Goal: Information Seeking & Learning: Learn about a topic

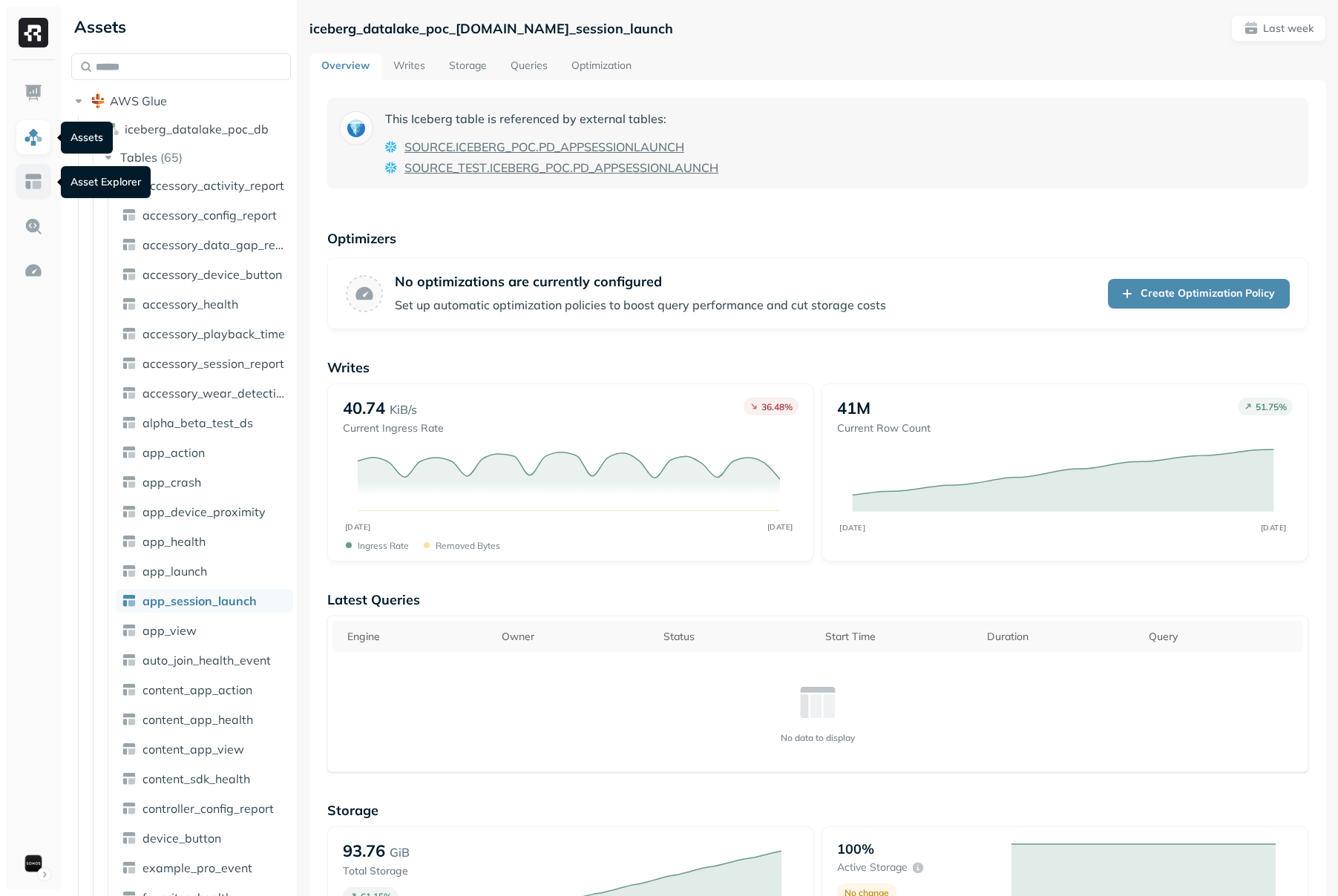
click at [33, 176] on img at bounding box center [33, 182] width 20 height 20
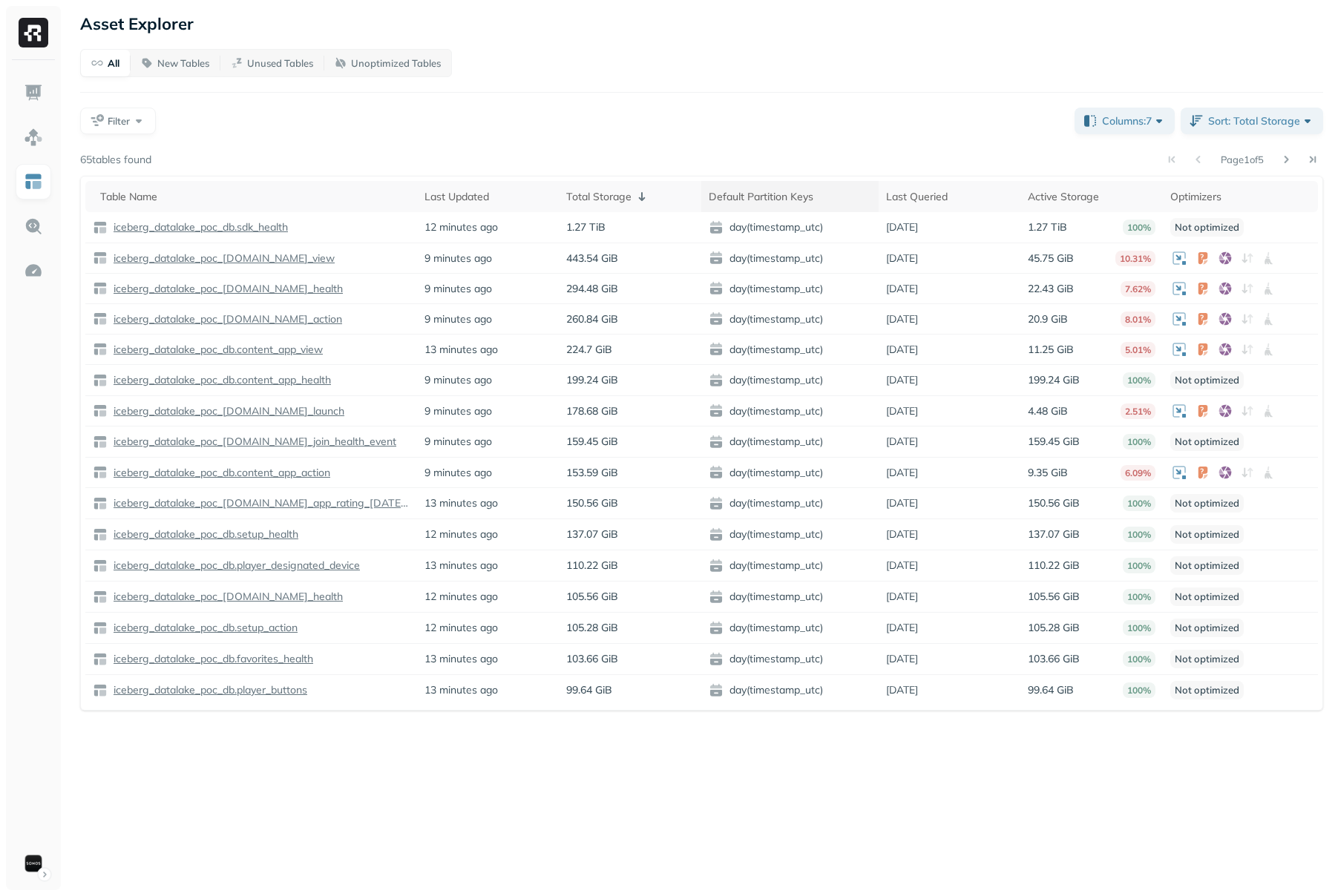
click at [830, 197] on span at bounding box center [824, 197] width 18 height 18
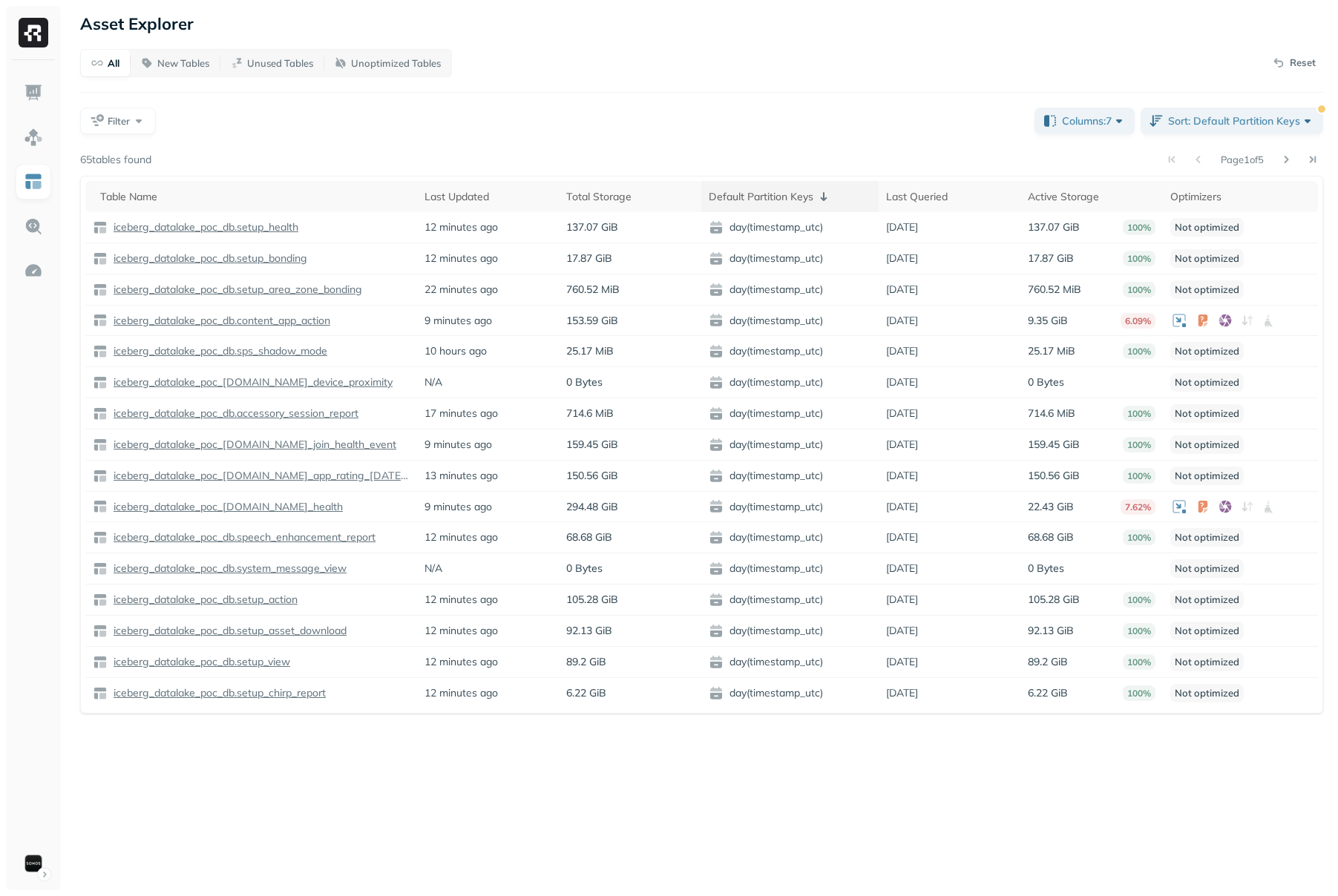
click at [822, 194] on icon at bounding box center [824, 197] width 18 height 18
click at [822, 194] on icon at bounding box center [824, 196] width 6 height 9
click at [822, 194] on span at bounding box center [824, 197] width 18 height 18
click at [824, 201] on icon at bounding box center [824, 197] width 18 height 18
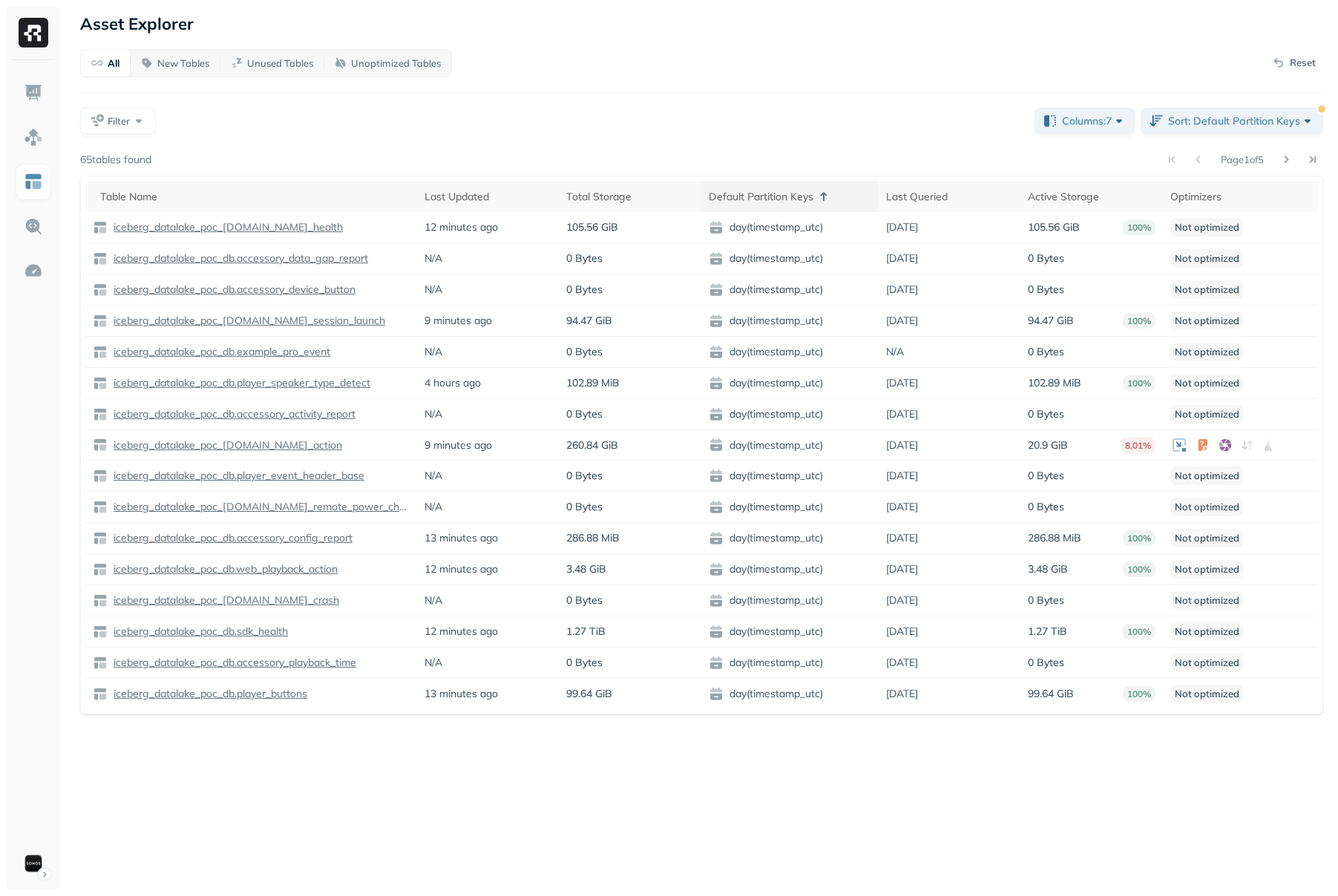
click at [824, 201] on icon at bounding box center [824, 197] width 18 height 18
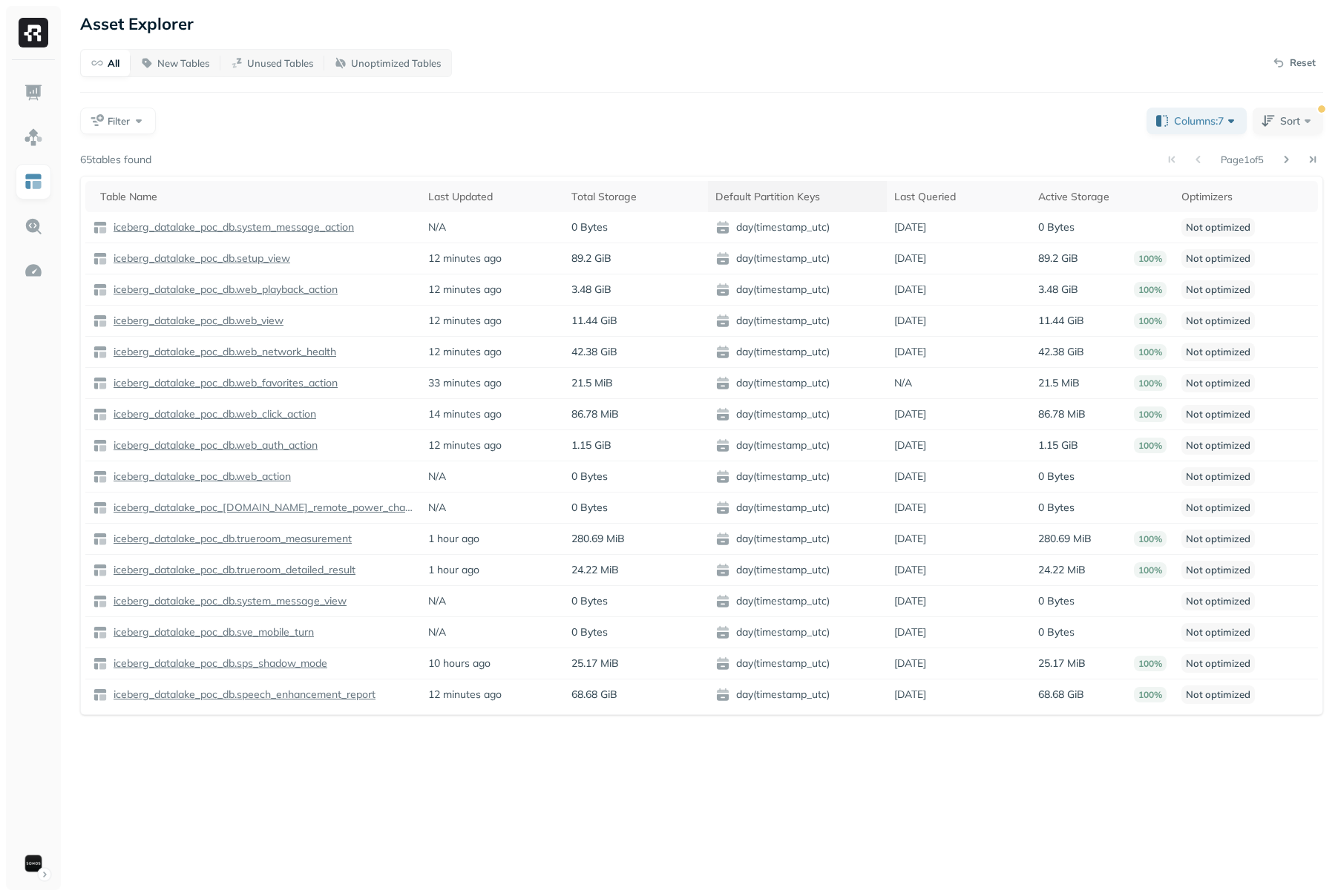
click at [824, 201] on span at bounding box center [831, 197] width 18 height 18
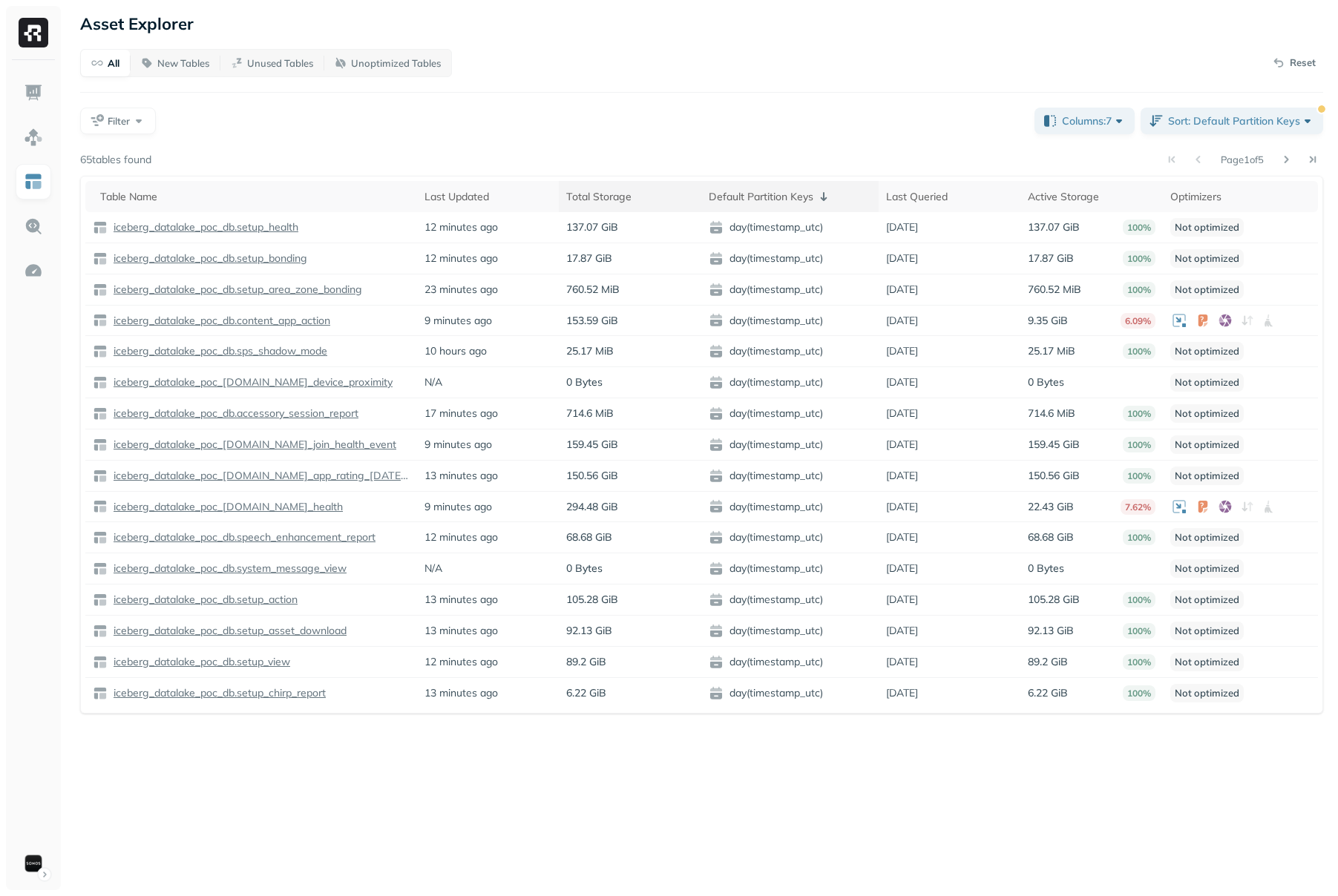
click at [619, 209] on th "Total Storage" at bounding box center [630, 196] width 142 height 31
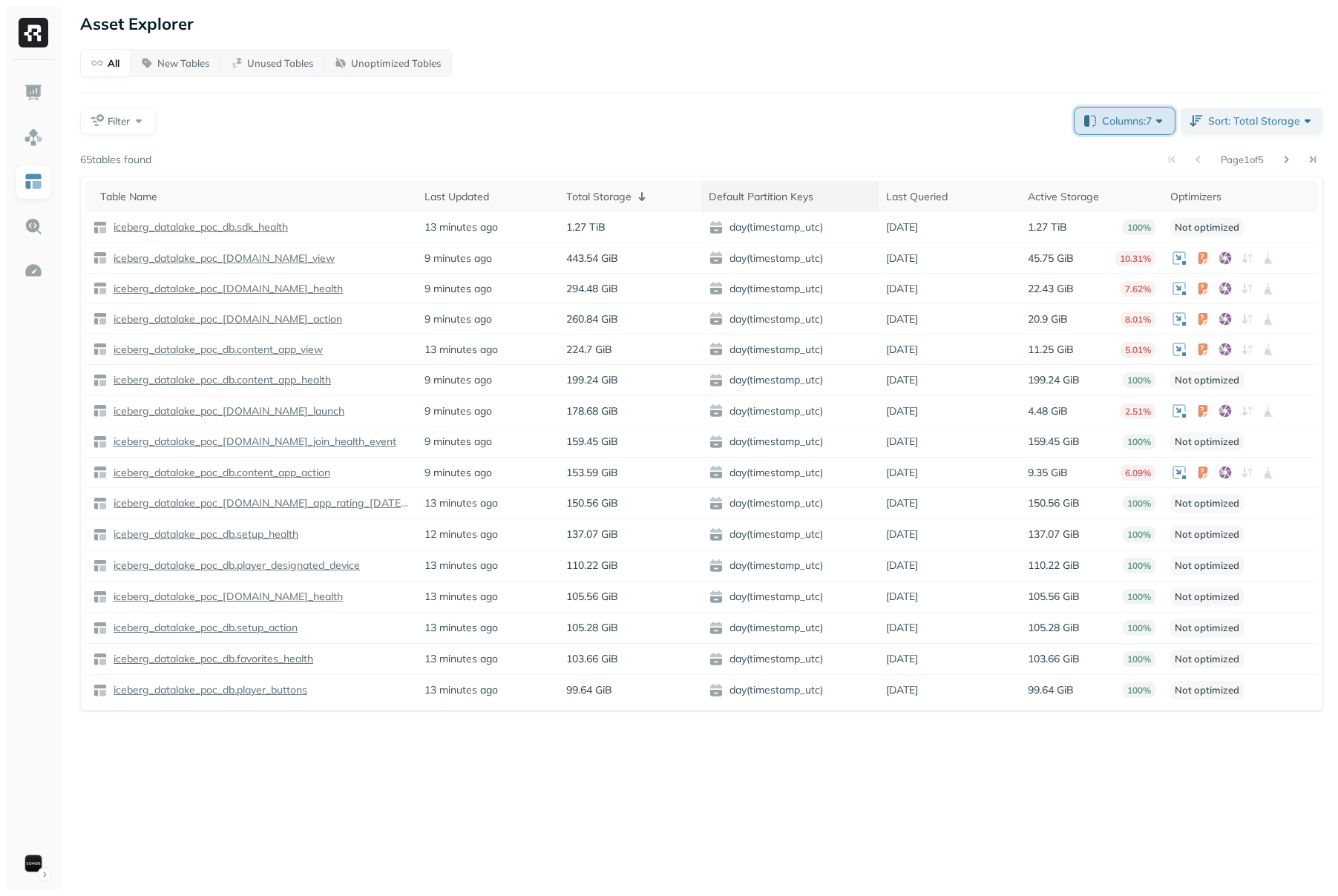
click at [1161, 116] on span "Columns: 7" at bounding box center [1135, 121] width 65 height 15
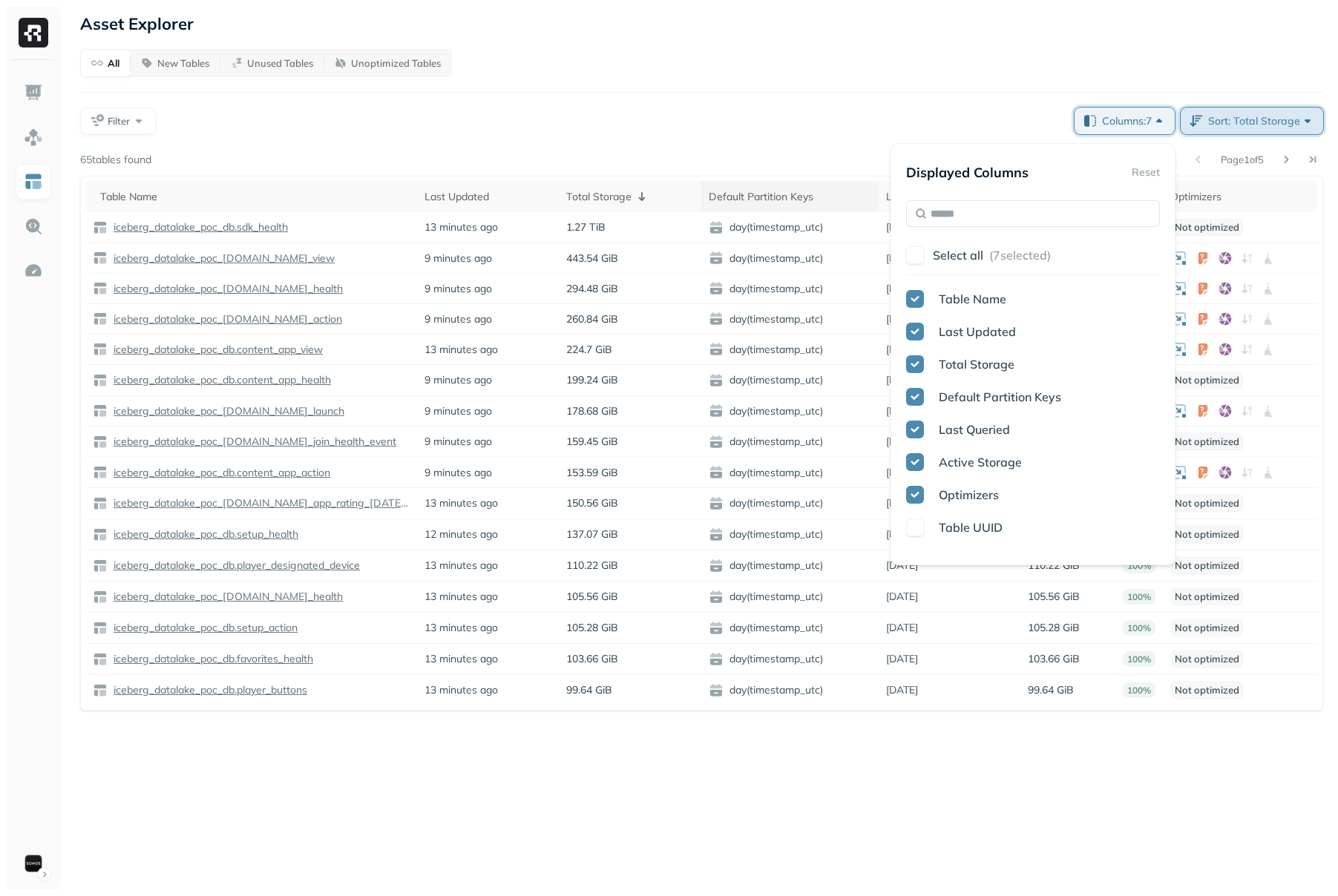
click at [1221, 127] on span "Sort: Total Storage" at bounding box center [1261, 121] width 107 height 15
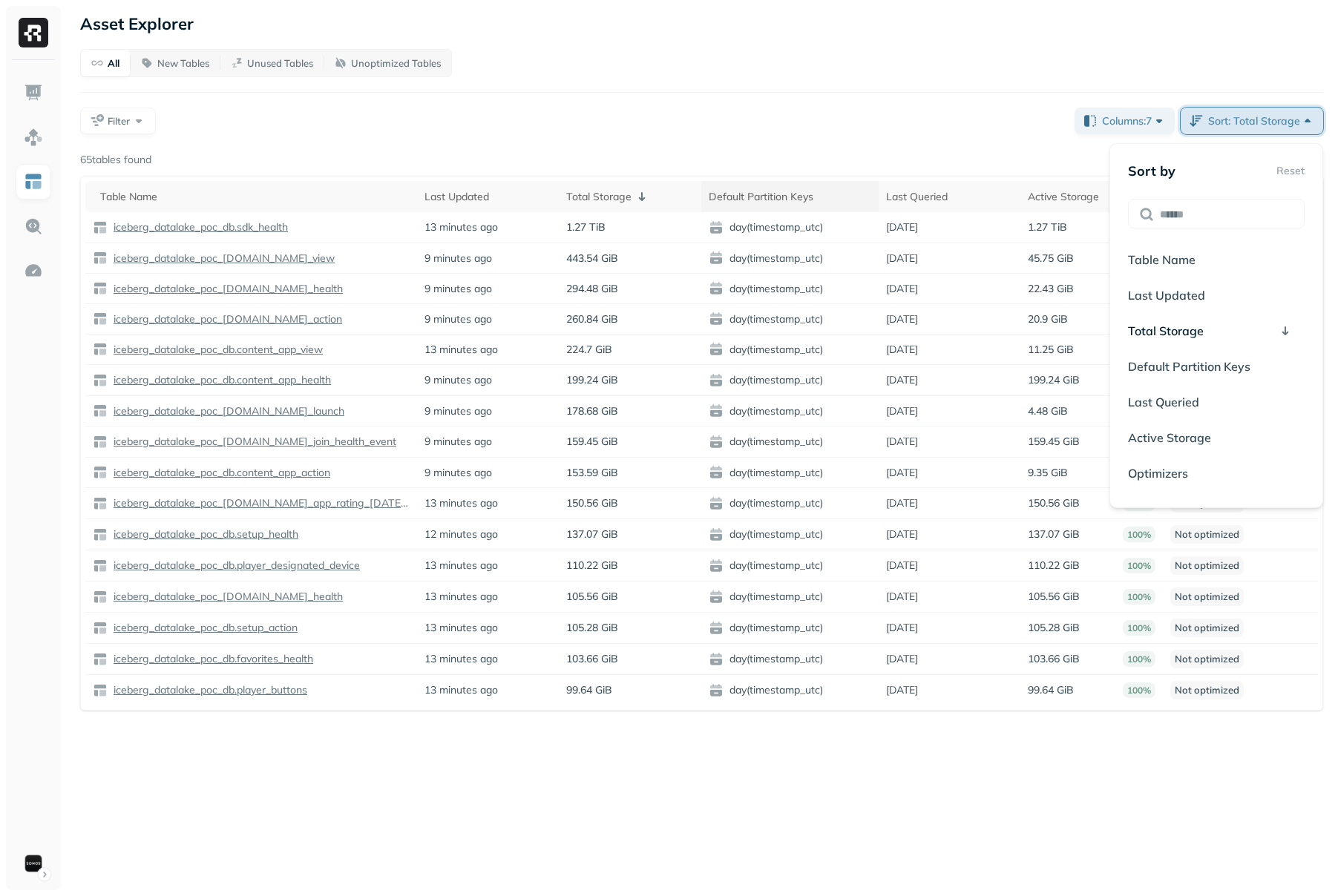
click at [1221, 120] on span "Sort: Total Storage" at bounding box center [1261, 121] width 107 height 15
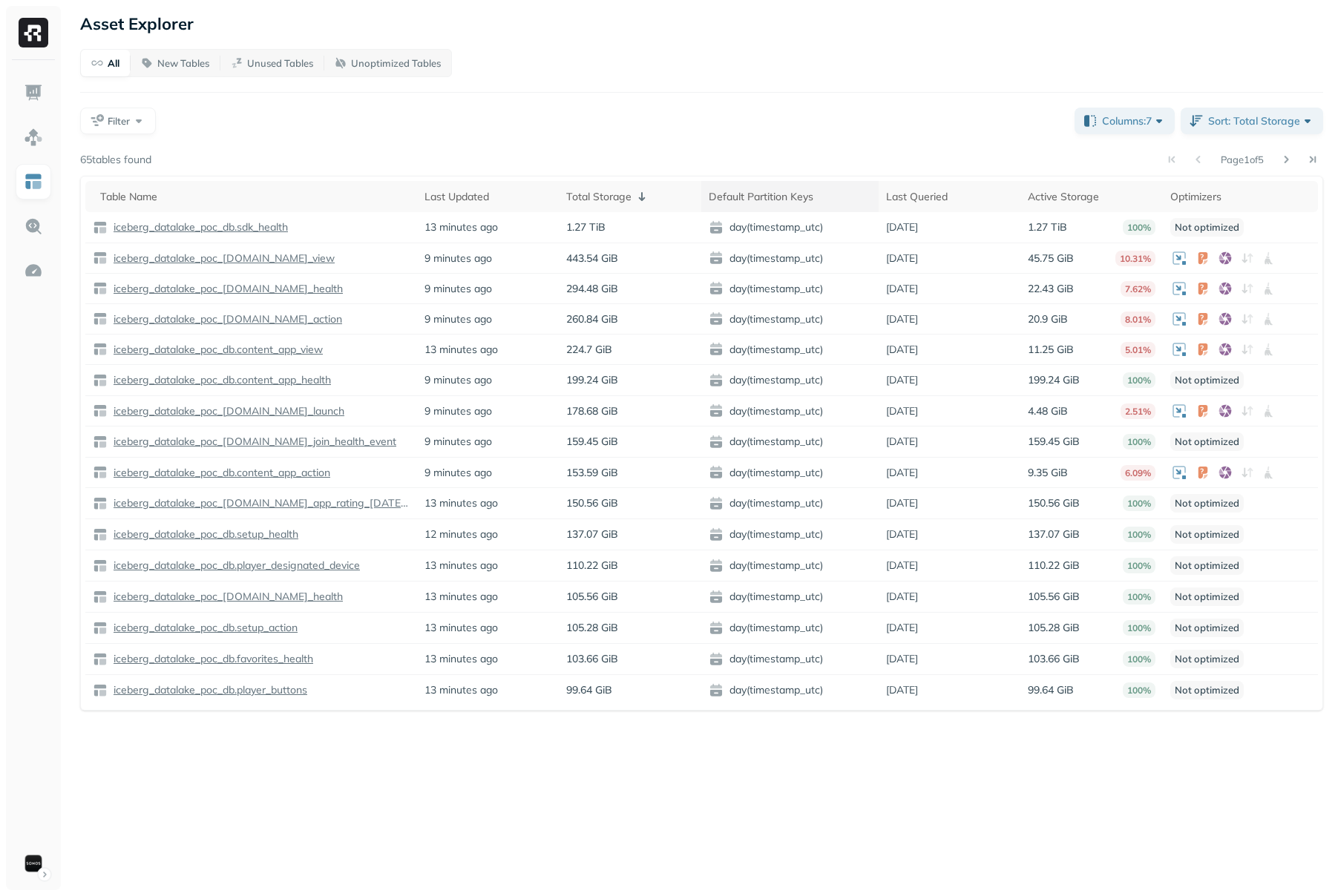
click at [1227, 83] on div "All New Tables Unused Tables Unoptimized Tables Filter Columns: 7 Sort: Total S…" at bounding box center [701, 380] width 1243 height 662
click at [820, 196] on span at bounding box center [824, 197] width 18 height 18
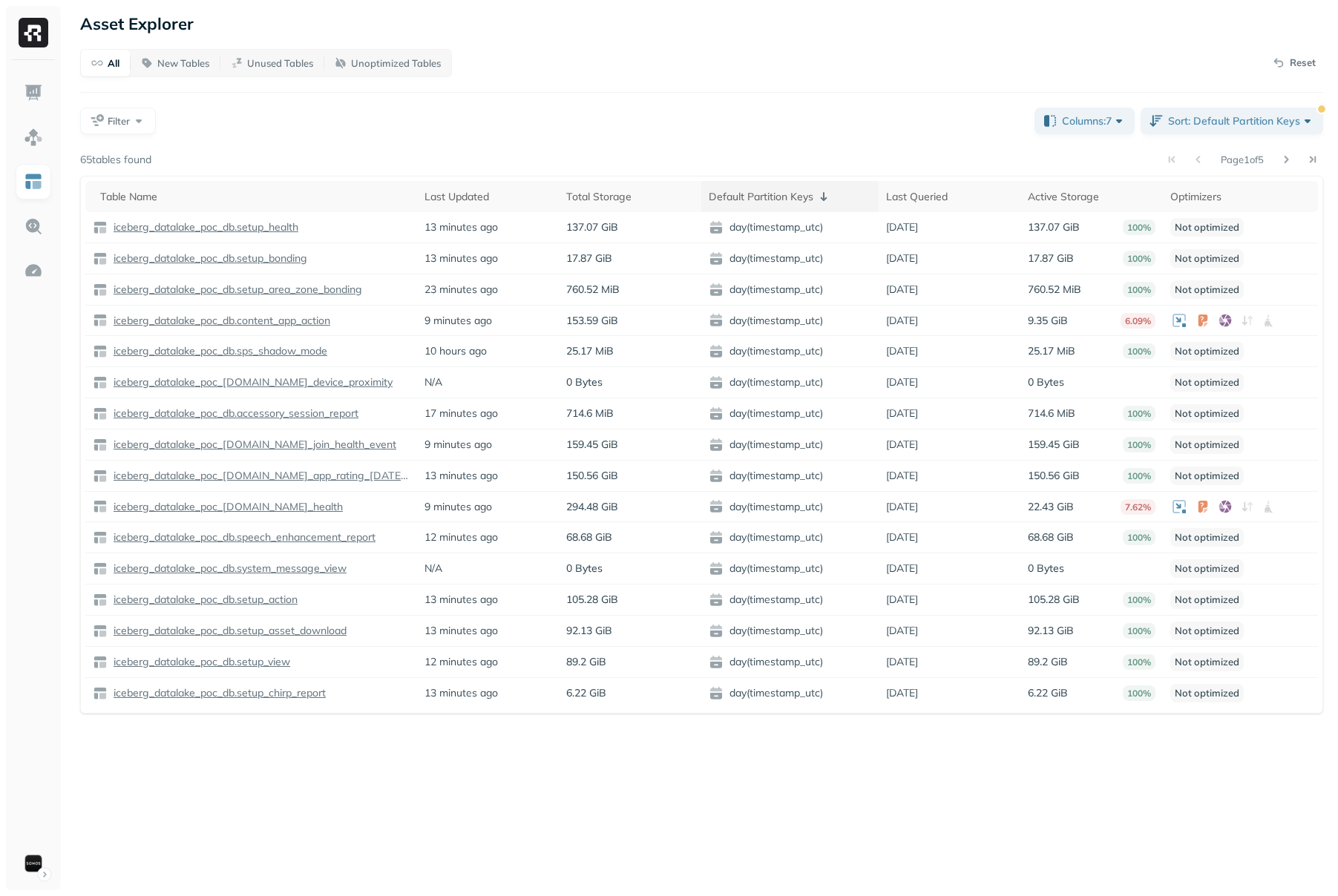
click at [824, 198] on icon at bounding box center [824, 196] width 6 height 9
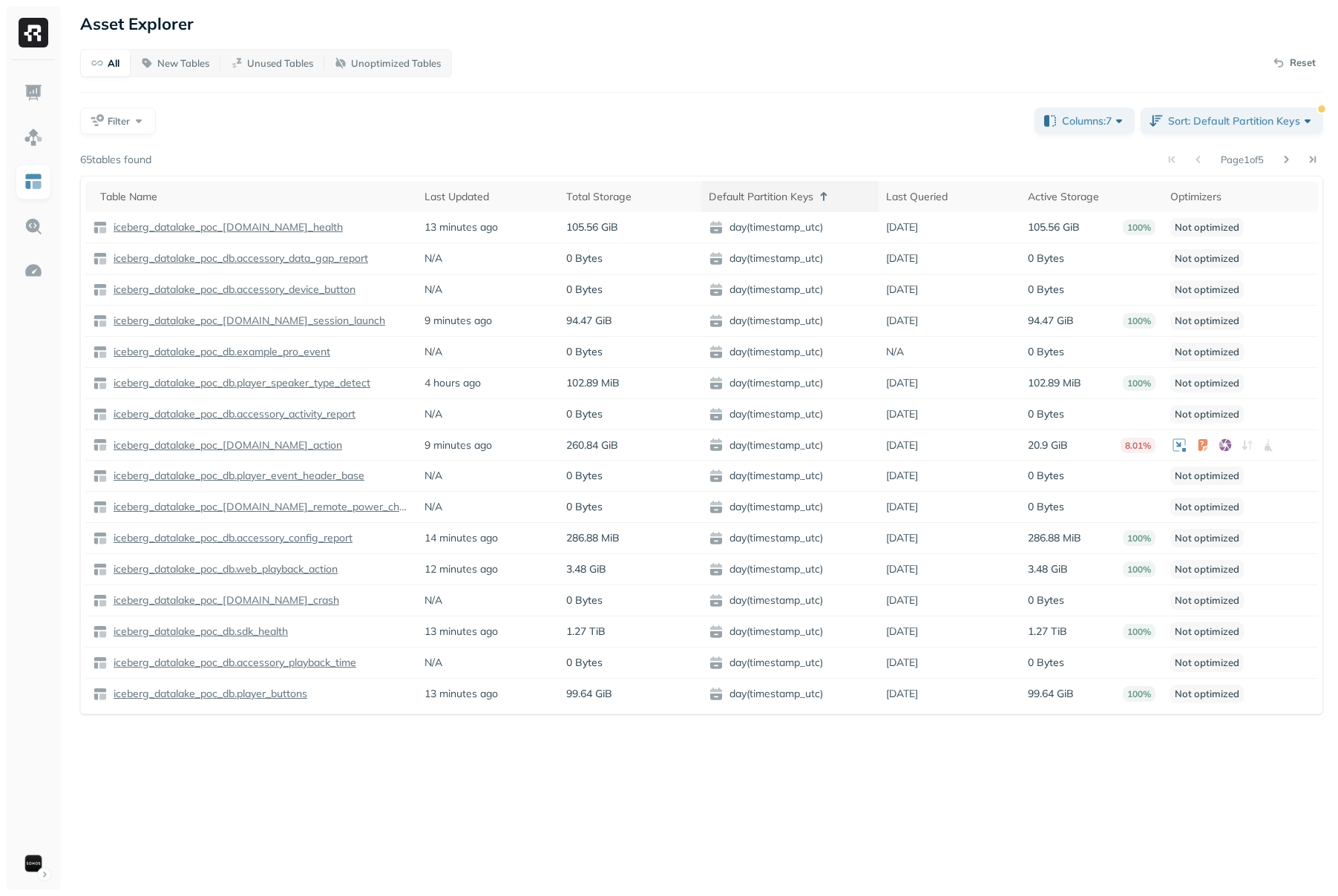
click at [824, 198] on icon at bounding box center [824, 196] width 6 height 9
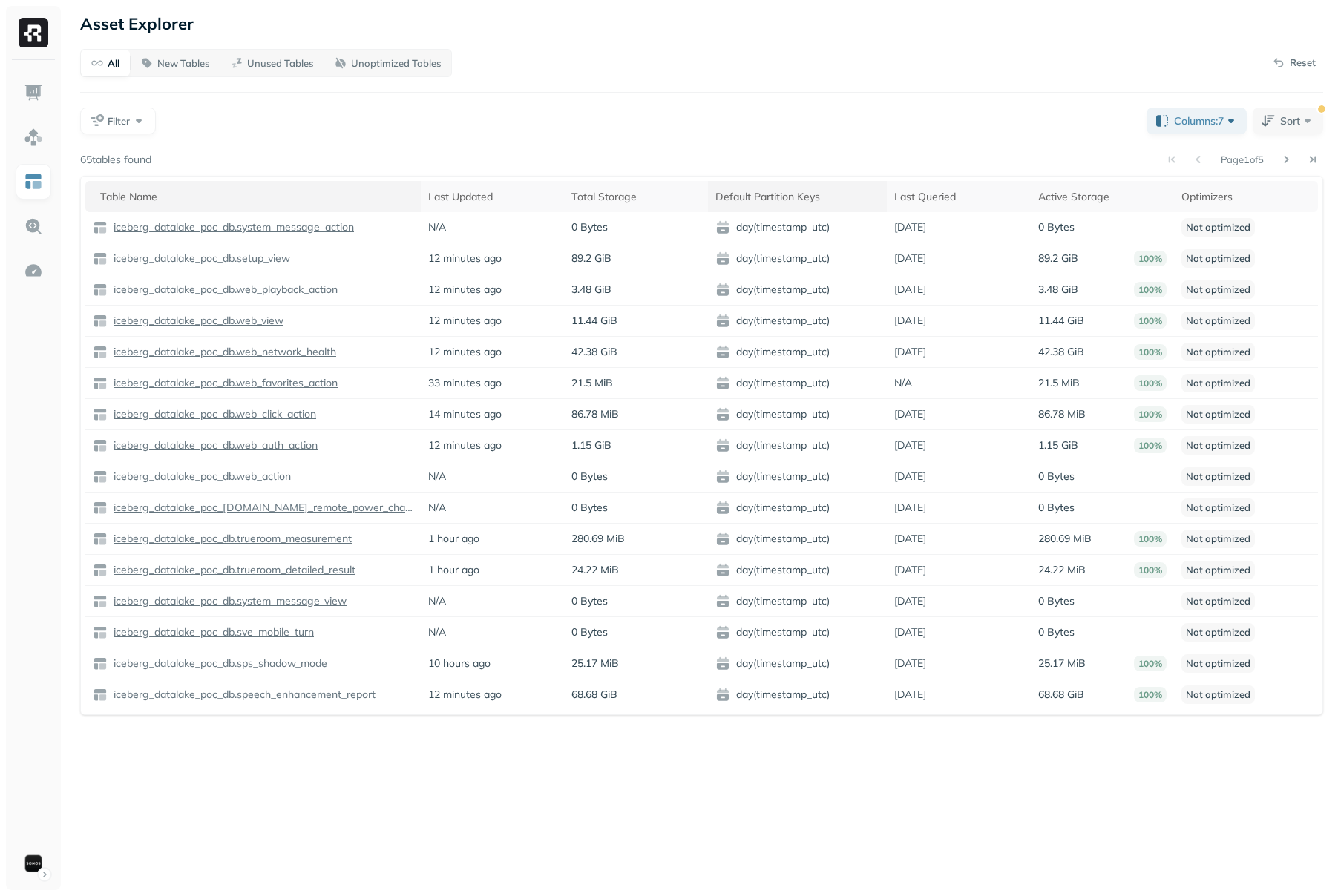
click at [378, 191] on div "Table Name" at bounding box center [256, 197] width 313 height 18
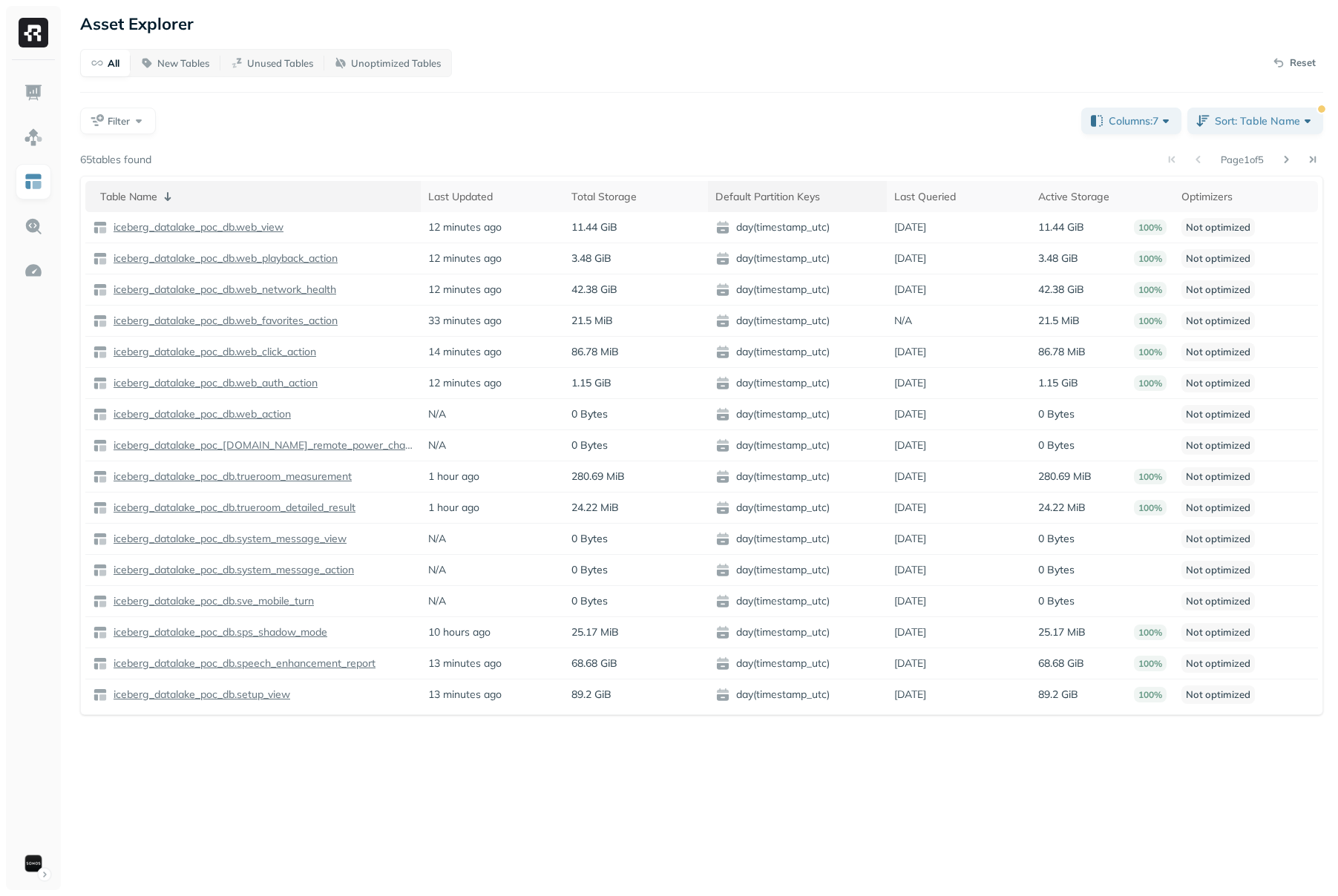
click at [380, 202] on div "Table Name" at bounding box center [256, 197] width 313 height 18
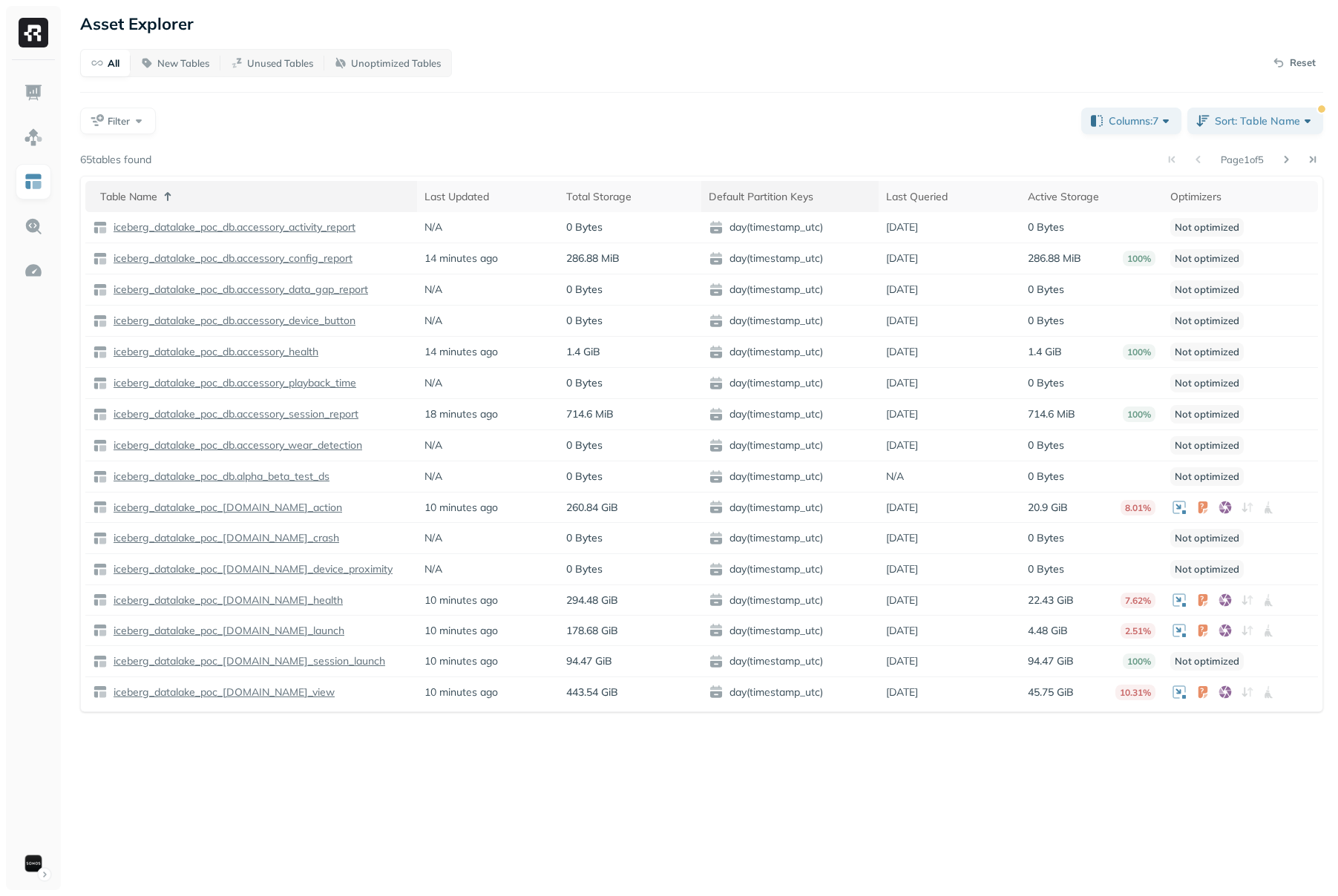
click at [380, 202] on div "Table Name" at bounding box center [255, 197] width 309 height 18
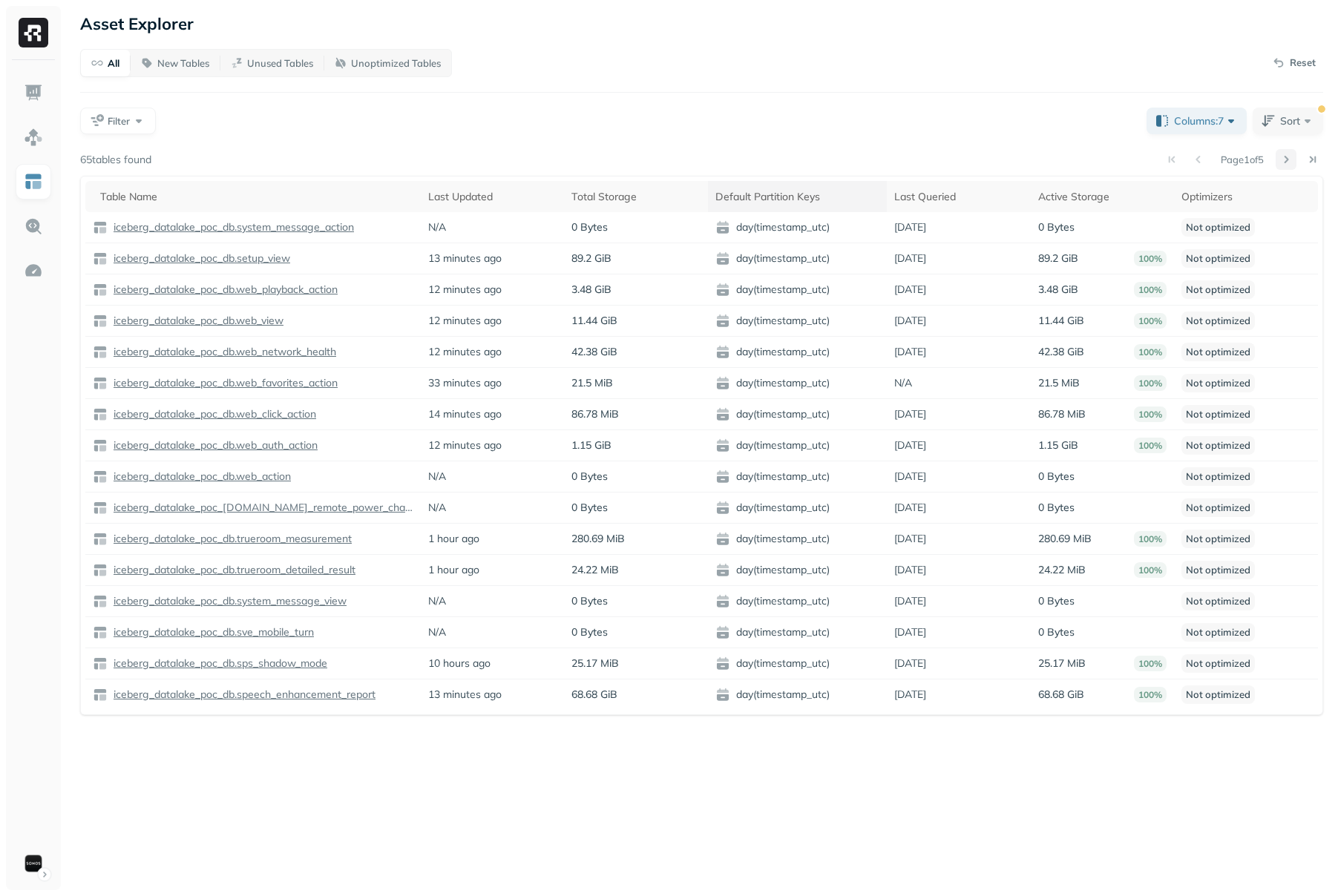
click at [1285, 163] on button at bounding box center [1286, 159] width 21 height 21
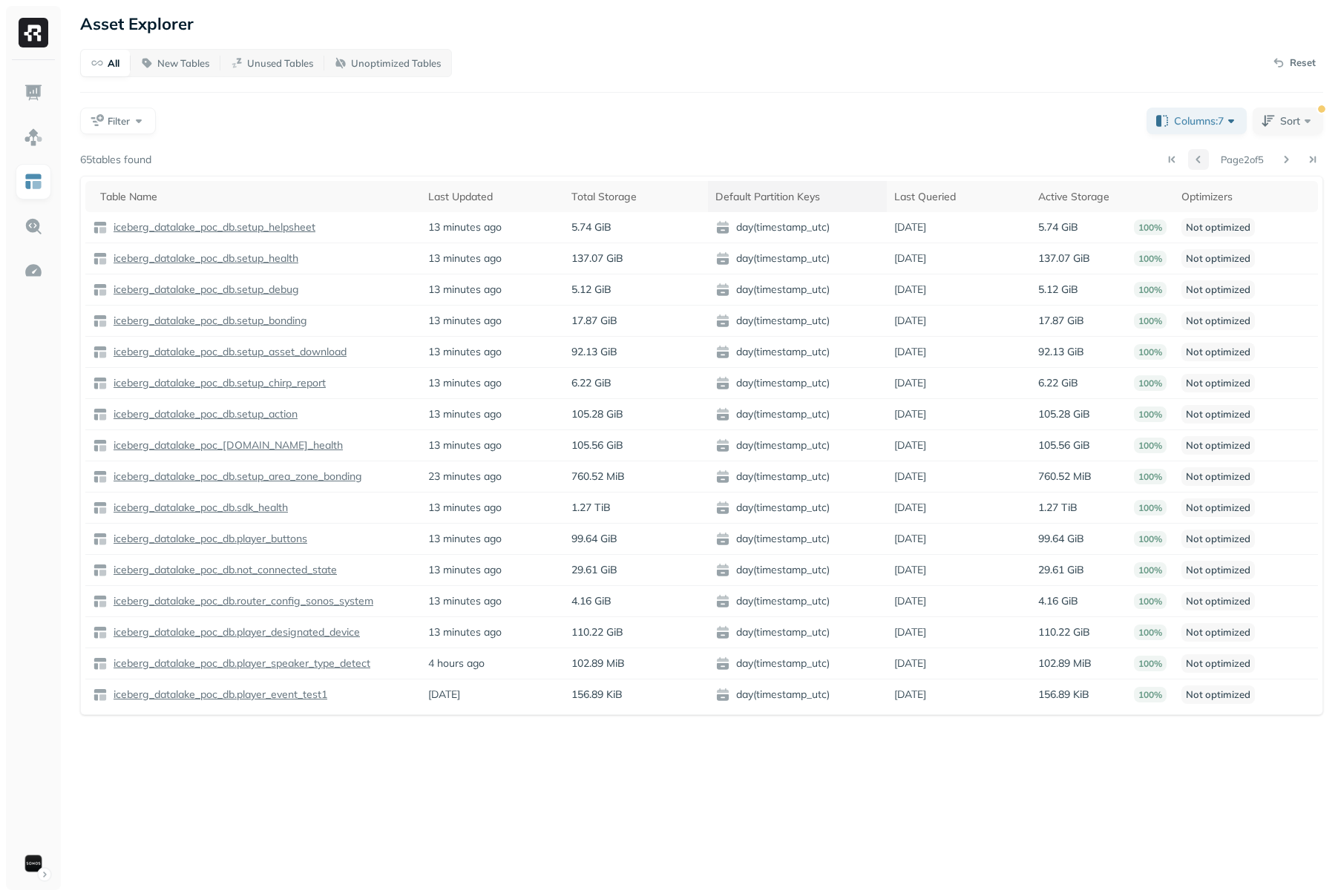
click at [1188, 162] on button at bounding box center [1198, 159] width 21 height 21
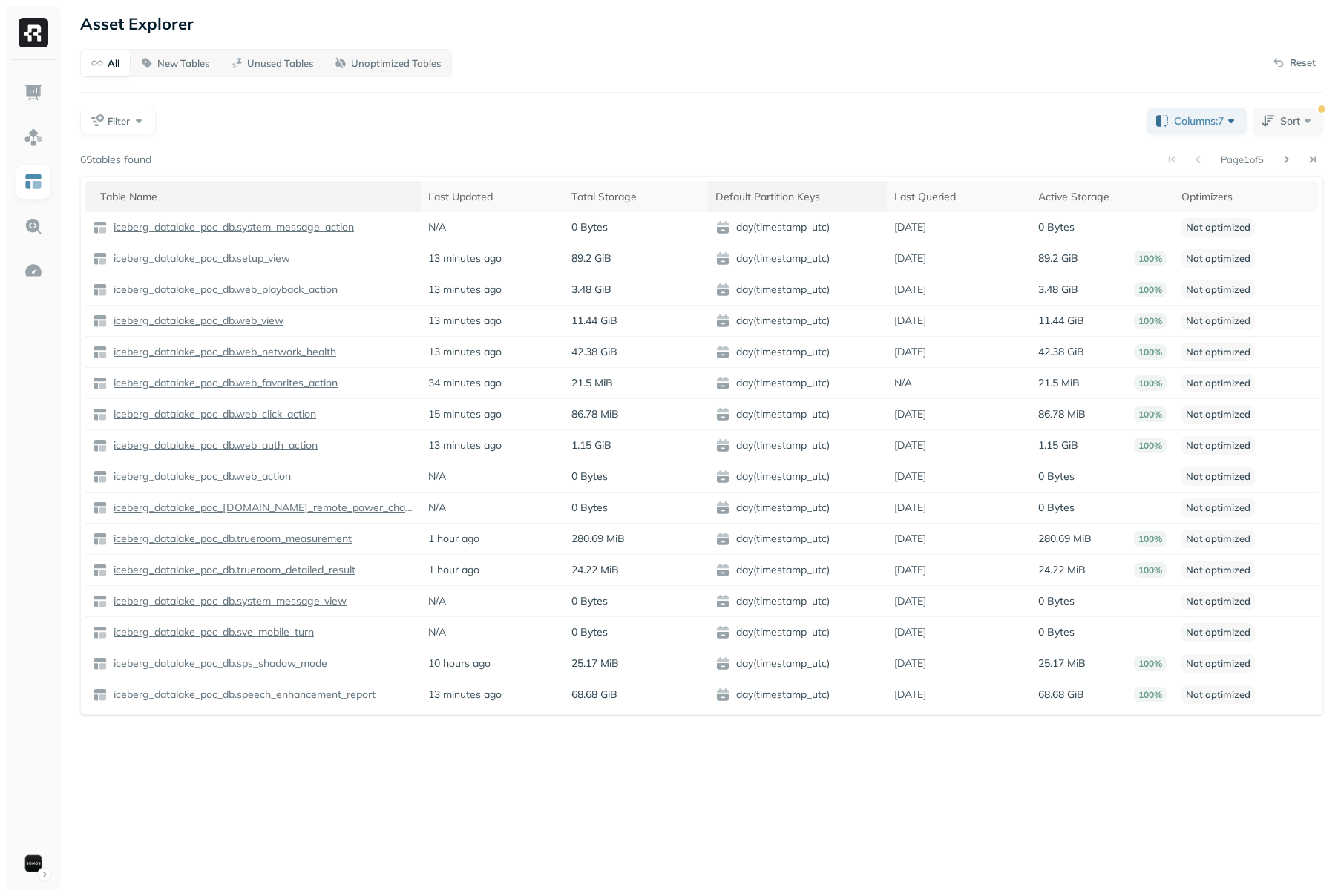
click at [353, 201] on div "Table Name" at bounding box center [256, 197] width 313 height 18
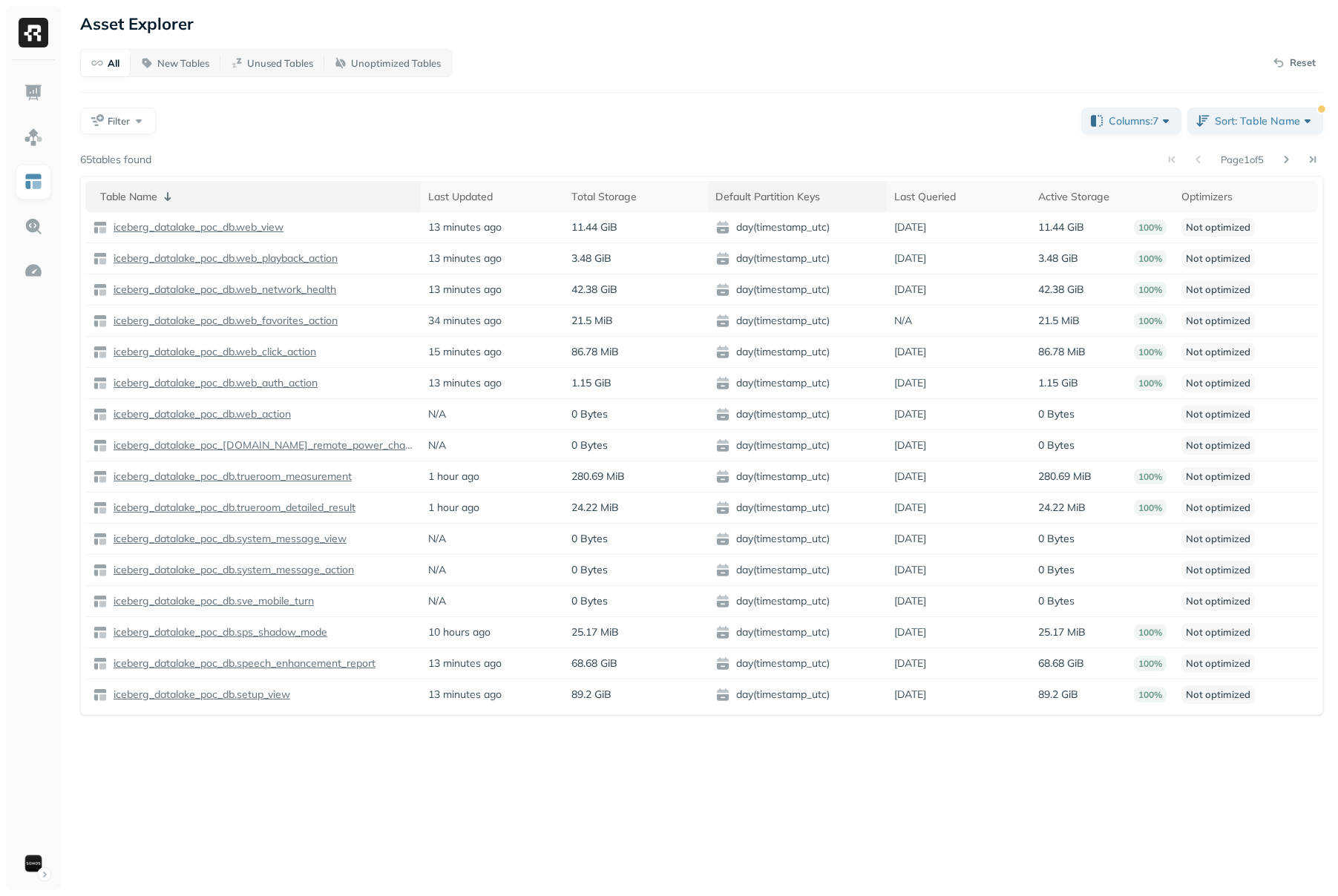
click at [355, 192] on div "Table Name" at bounding box center [256, 197] width 313 height 18
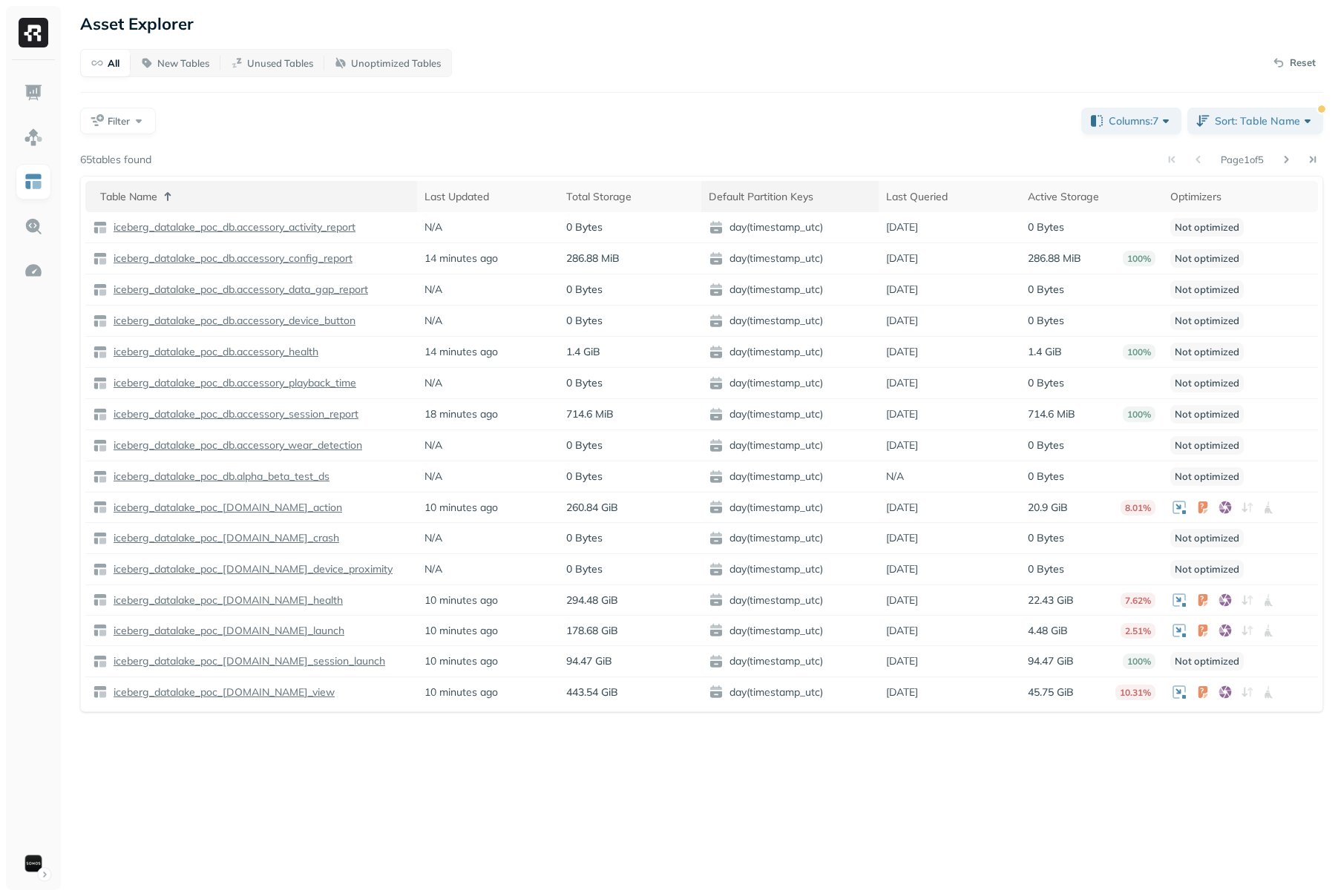
click at [355, 192] on div "Table Name" at bounding box center [255, 197] width 309 height 18
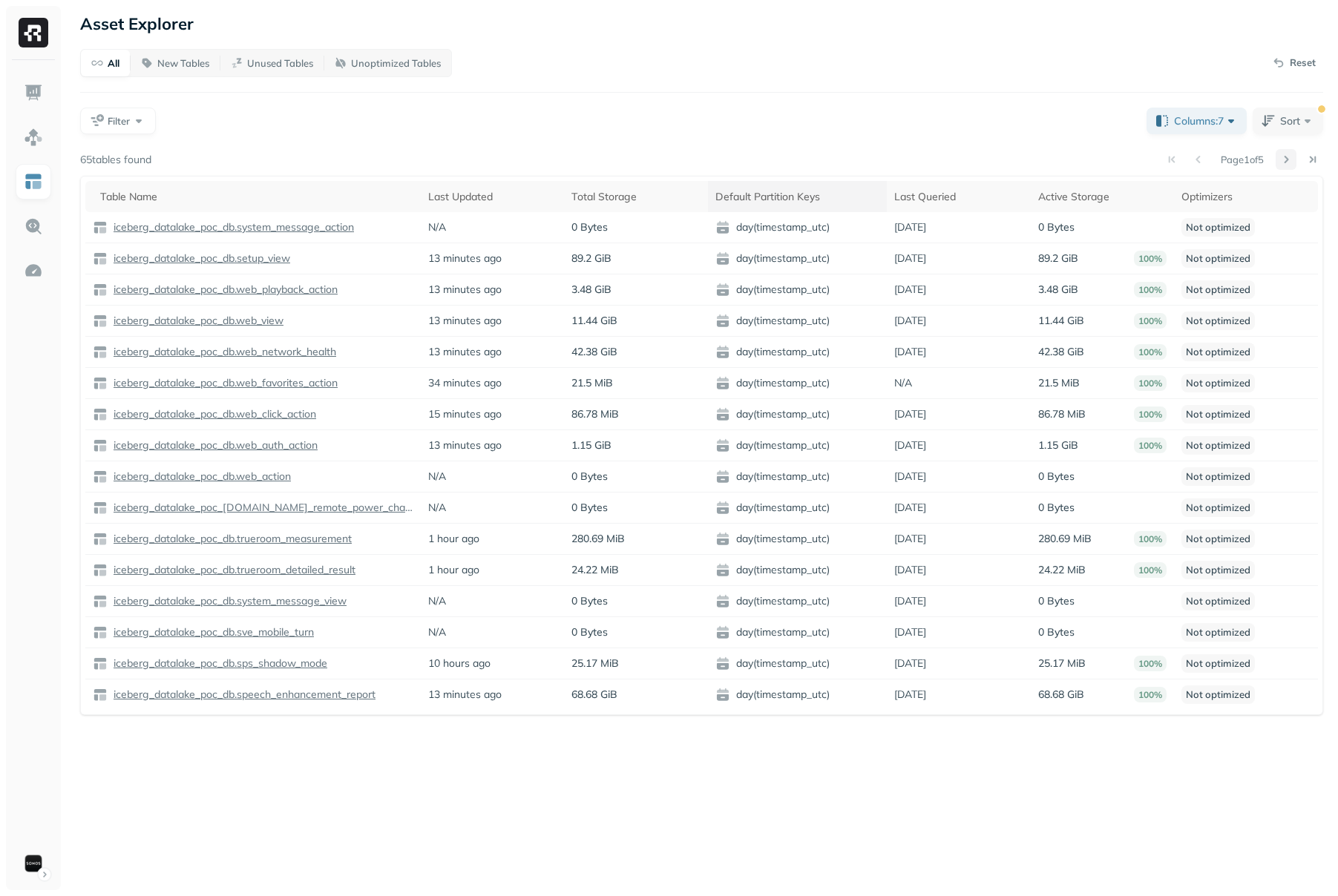
click at [1290, 159] on button at bounding box center [1286, 159] width 21 height 21
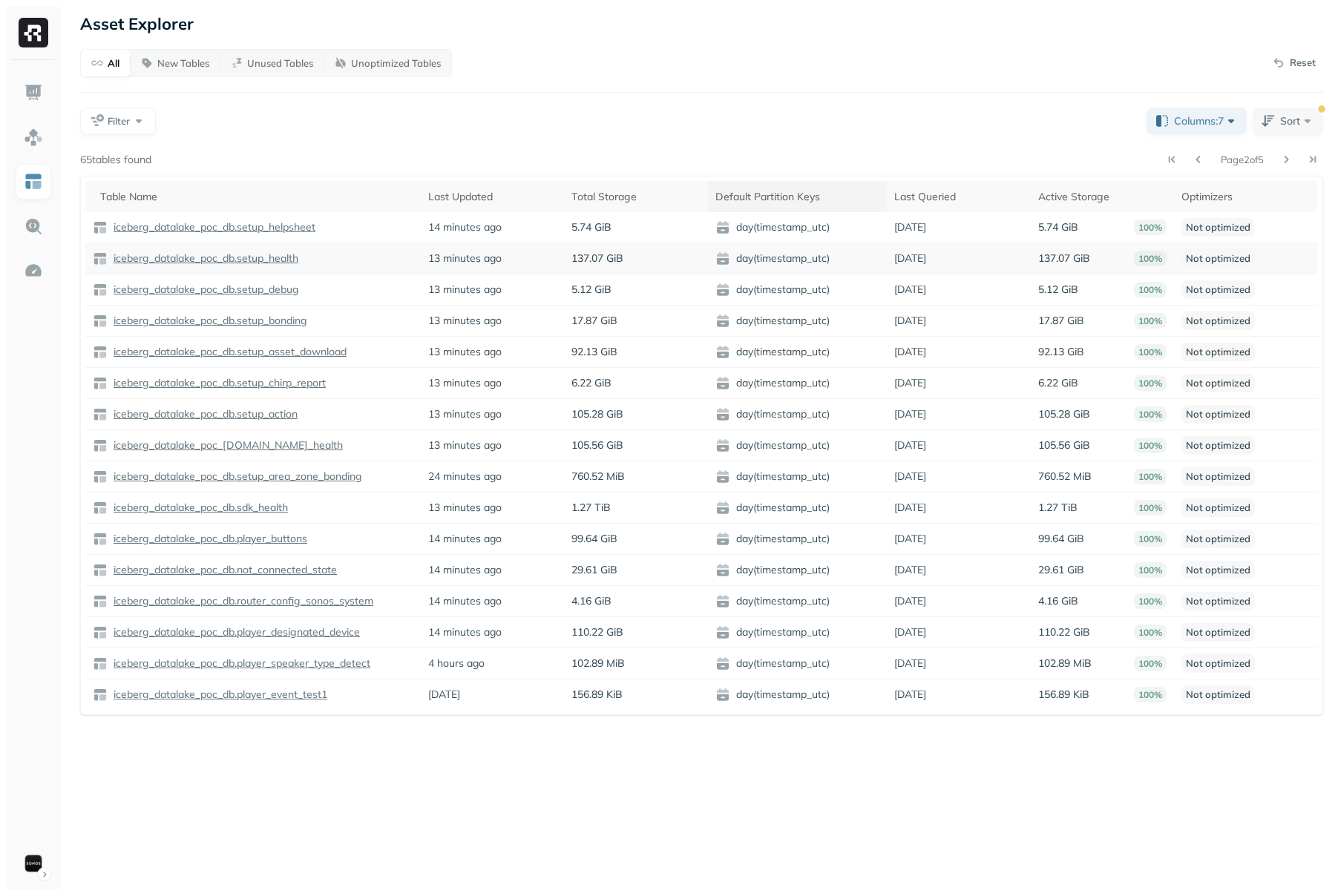
click at [294, 253] on p "iceberg_datalake_poc_db.setup_health" at bounding box center [204, 259] width 188 height 14
click at [1191, 155] on button at bounding box center [1198, 159] width 21 height 21
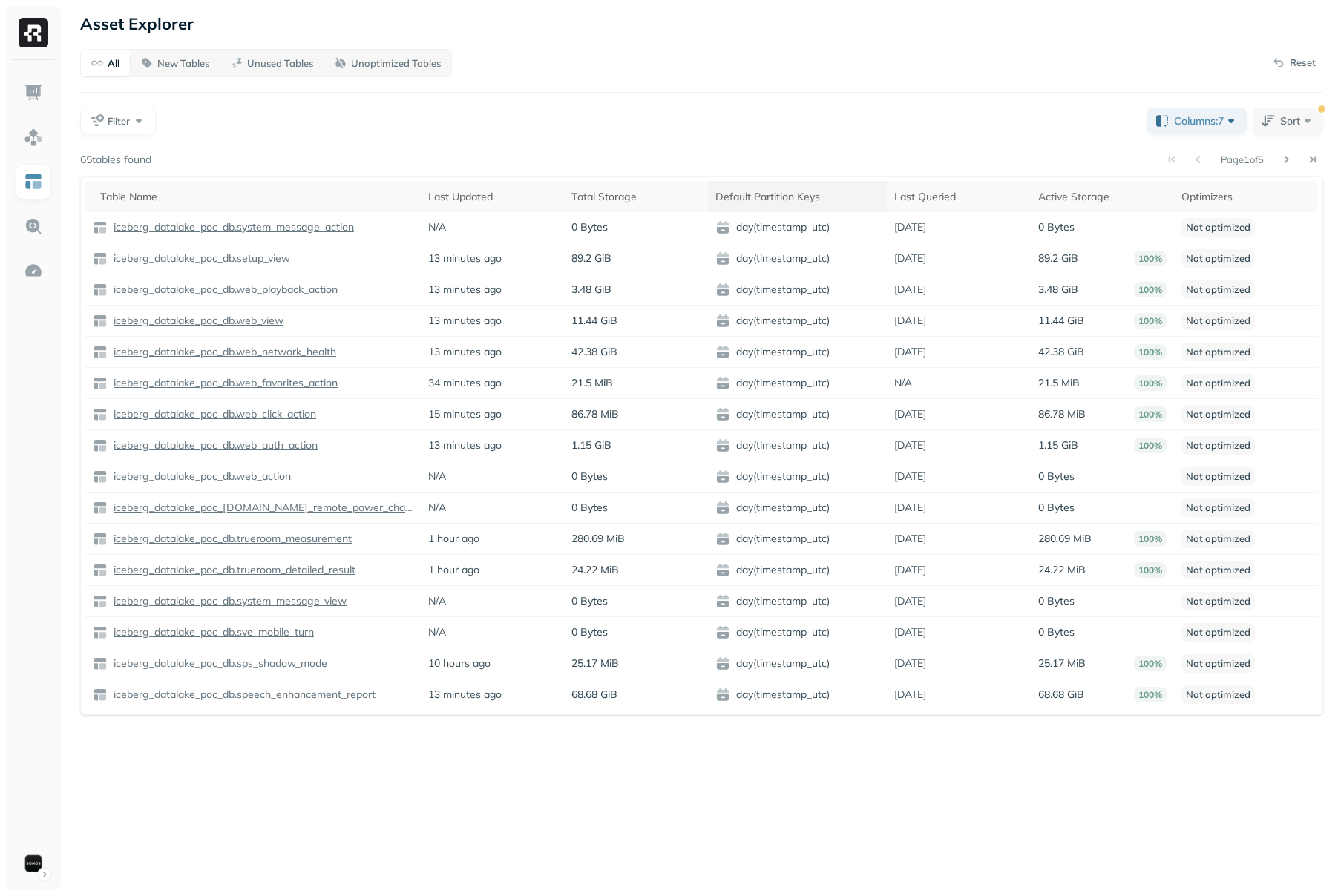
click at [534, 134] on div "Filter" at bounding box center [607, 121] width 1055 height 27
click at [426, 129] on div "Filter" at bounding box center [607, 121] width 1055 height 27
click at [356, 199] on div "Table Name" at bounding box center [256, 197] width 313 height 18
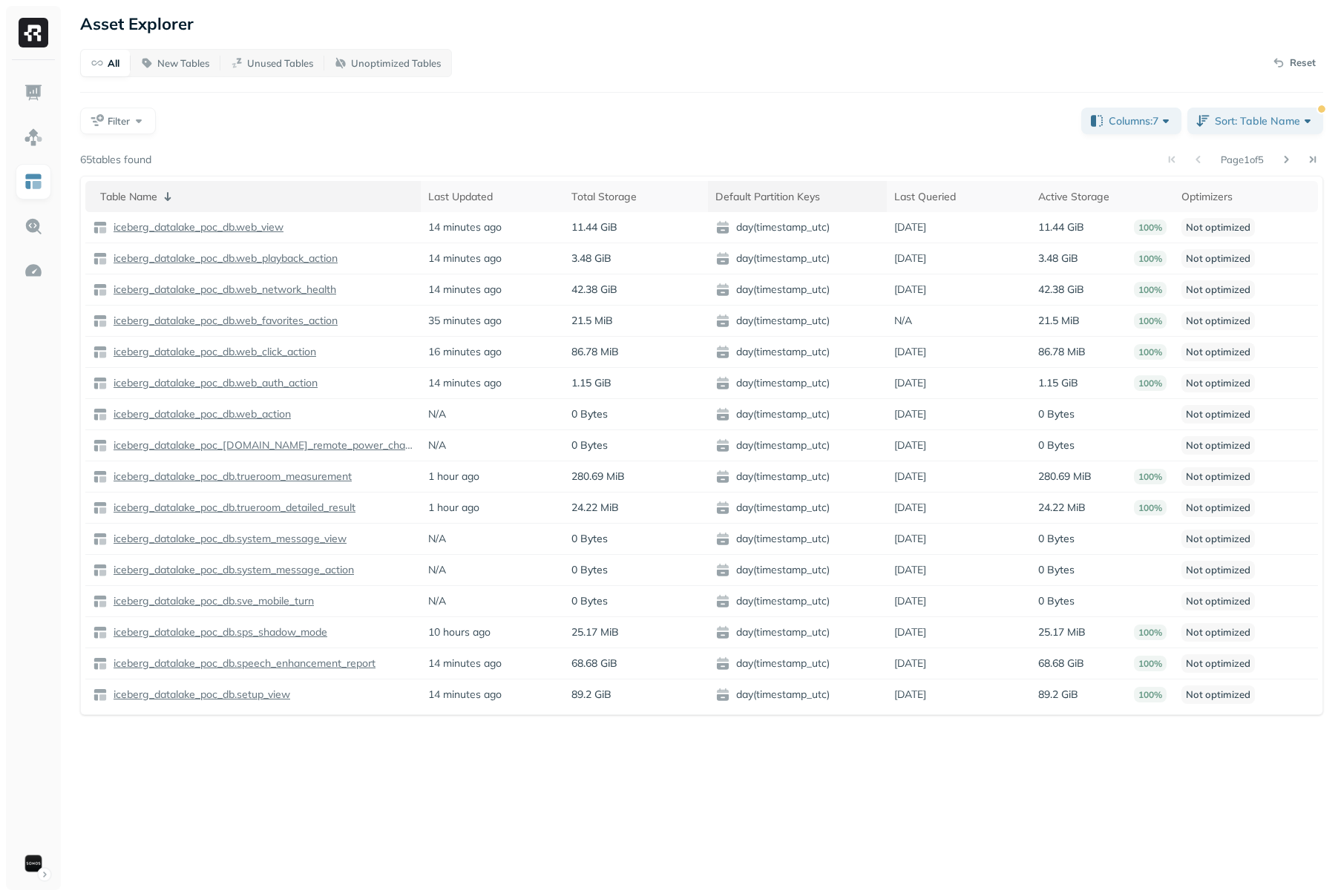
click at [376, 197] on div "Table Name" at bounding box center [256, 197] width 313 height 18
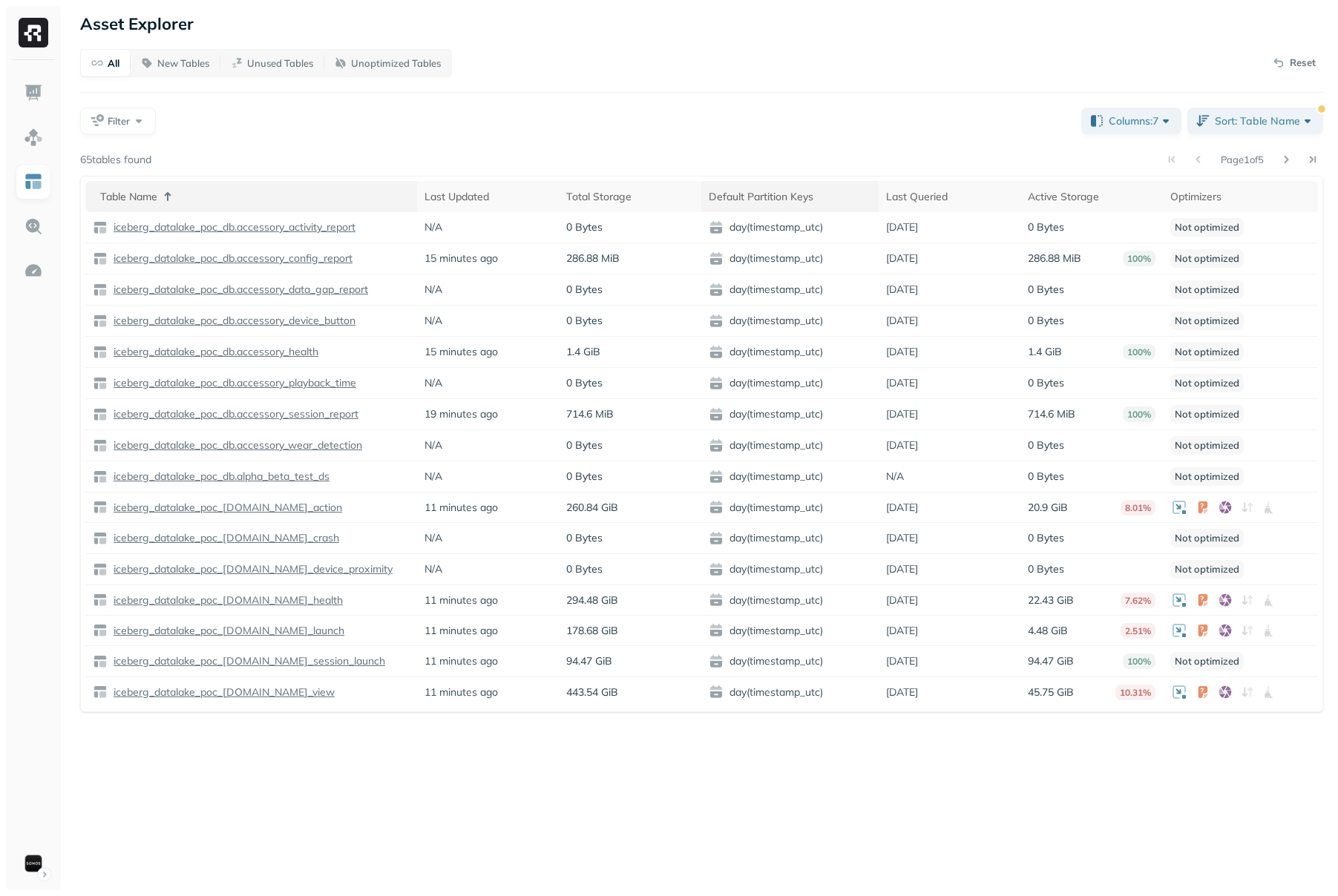
click at [376, 197] on div "Table Name" at bounding box center [255, 197] width 309 height 18
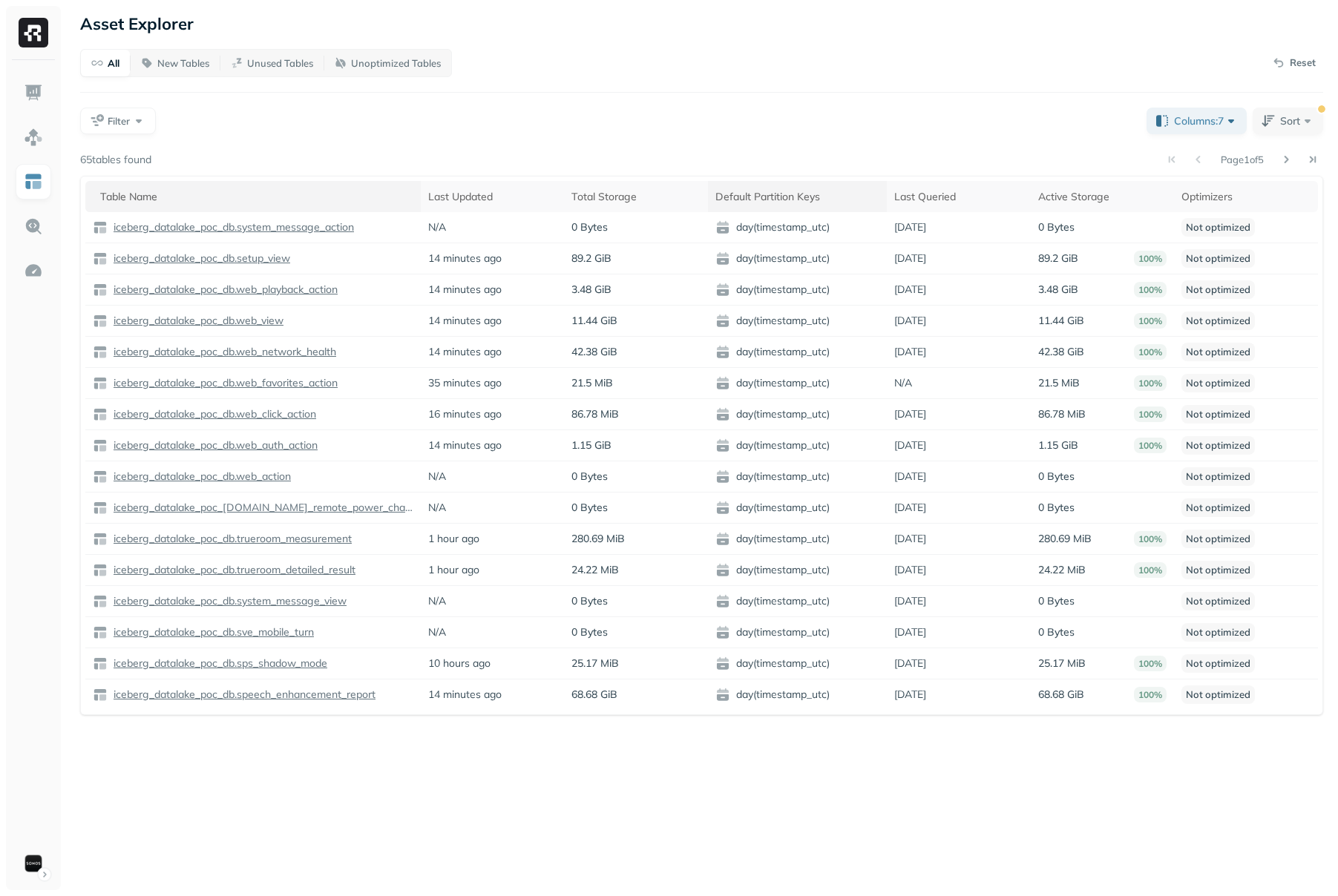
click at [376, 197] on div "Table Name" at bounding box center [256, 197] width 313 height 18
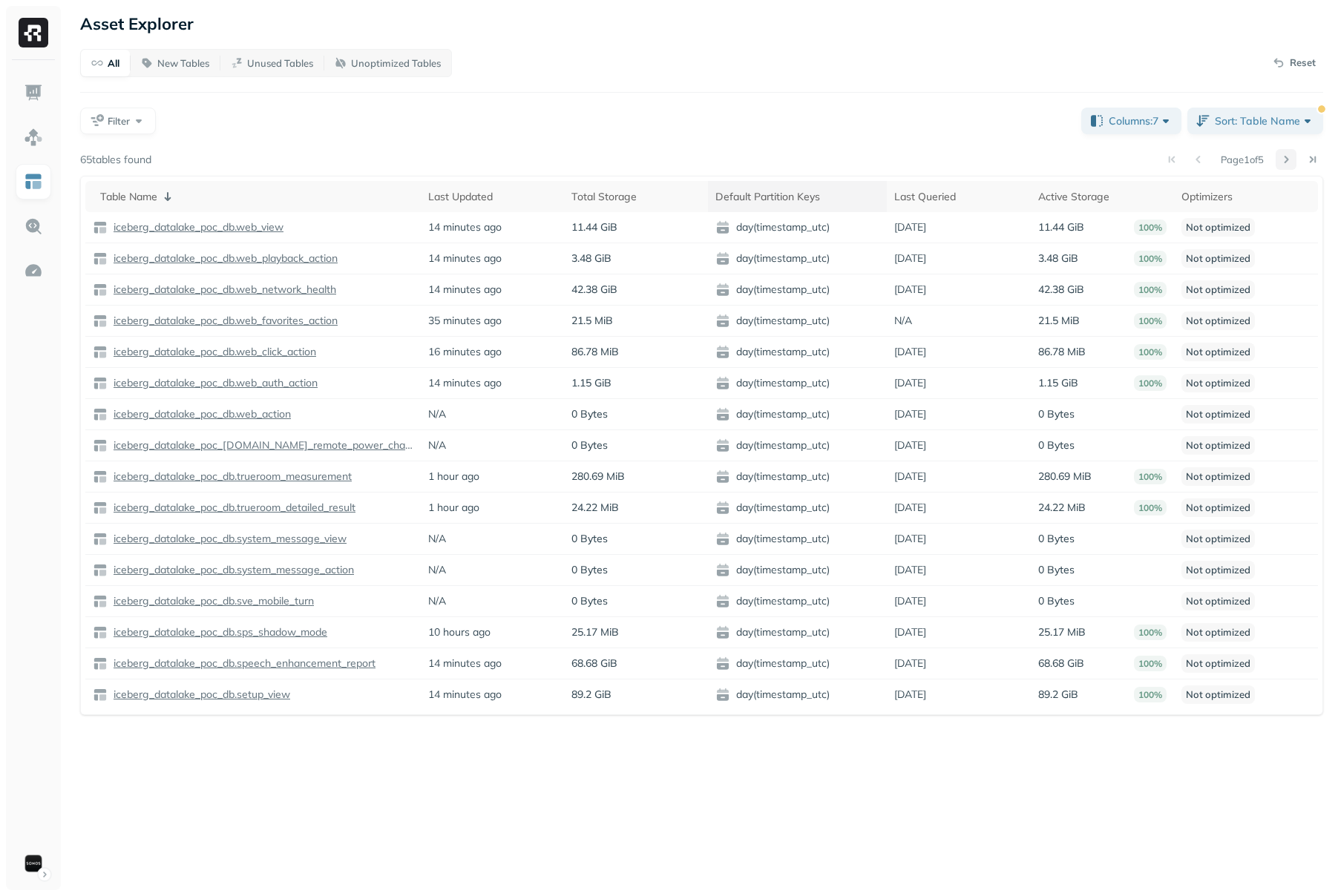
click at [1288, 160] on button at bounding box center [1286, 159] width 21 height 21
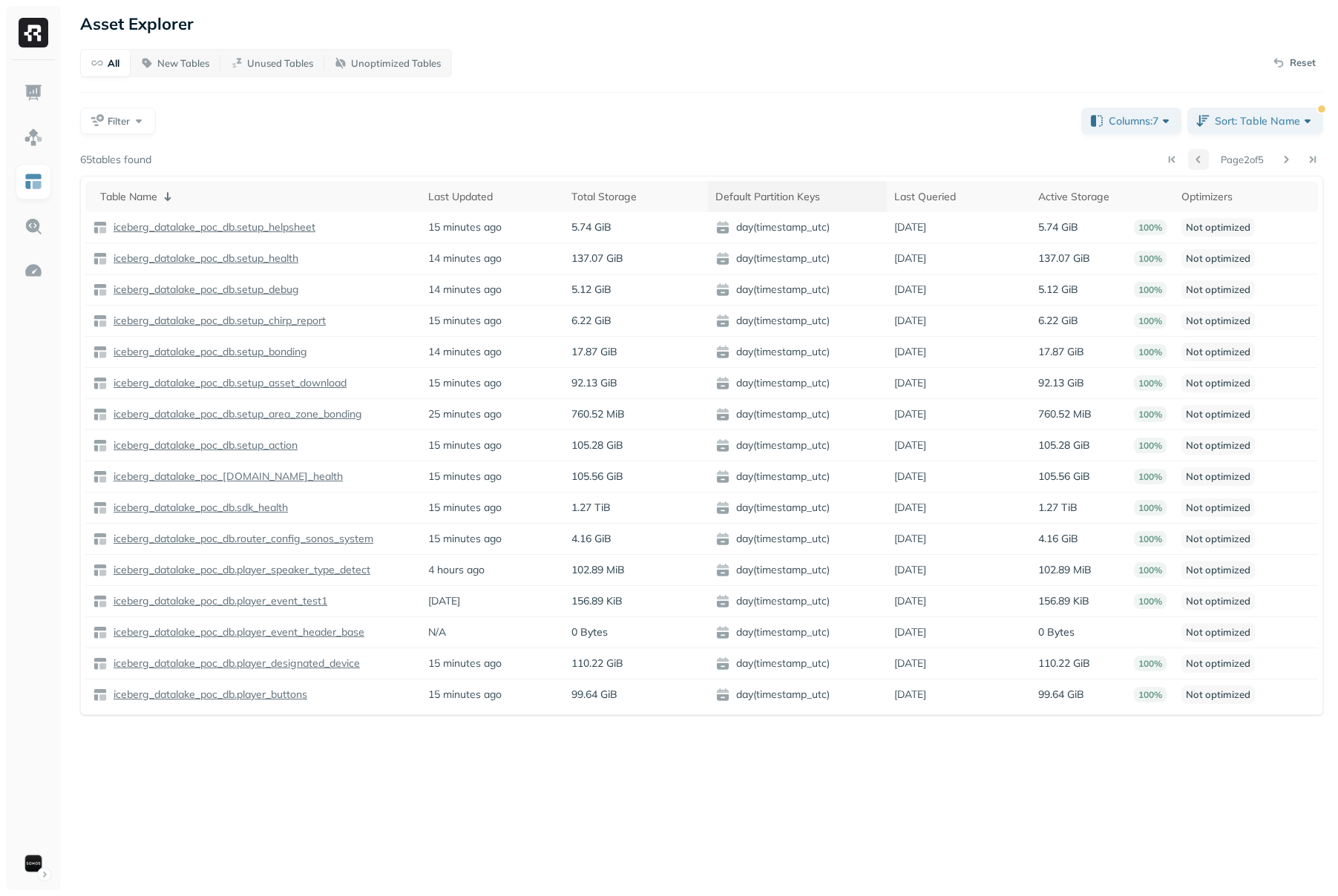
click at [1189, 161] on button at bounding box center [1198, 159] width 21 height 21
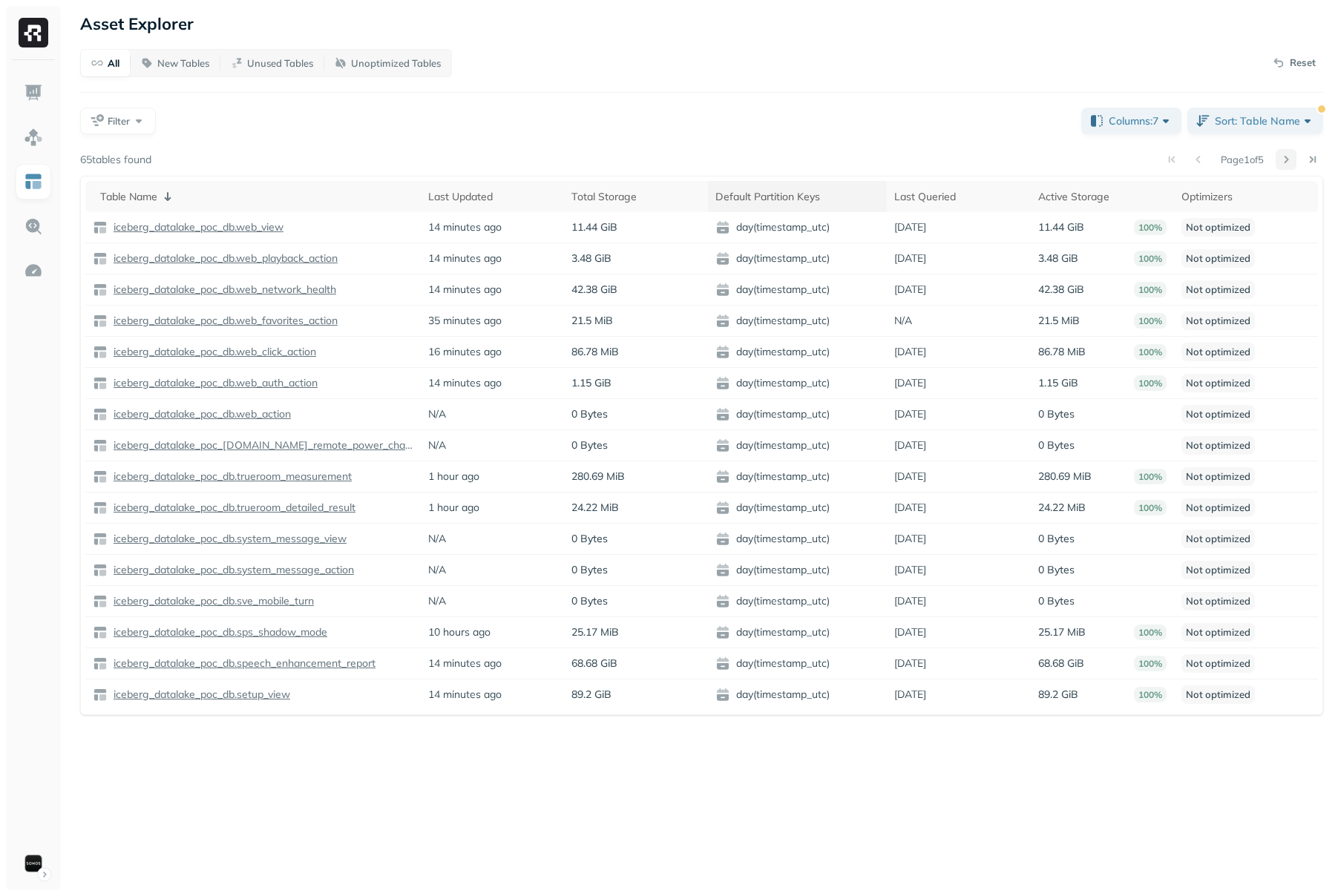
click at [1282, 154] on button at bounding box center [1286, 159] width 21 height 21
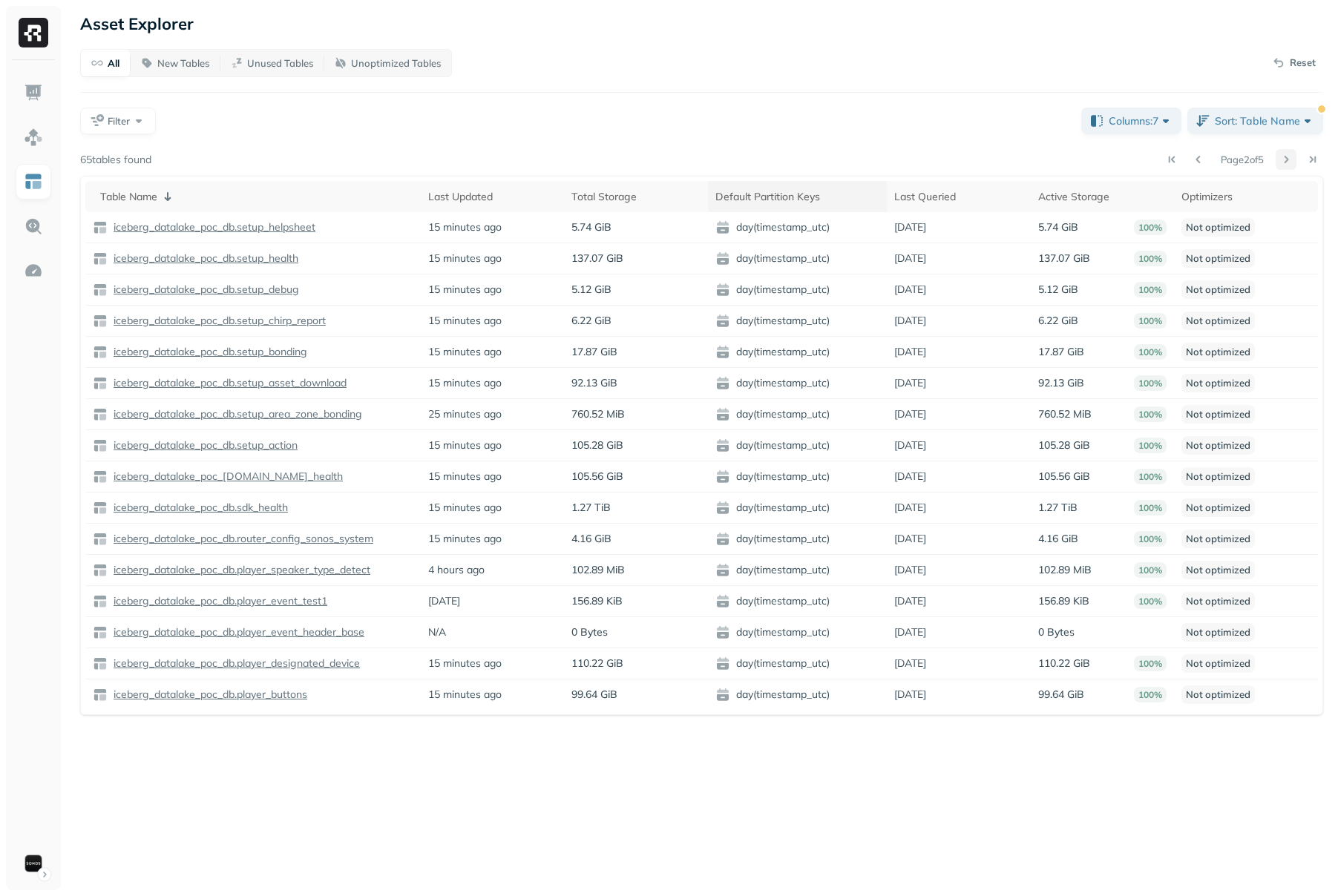
click at [1282, 154] on button at bounding box center [1286, 159] width 21 height 21
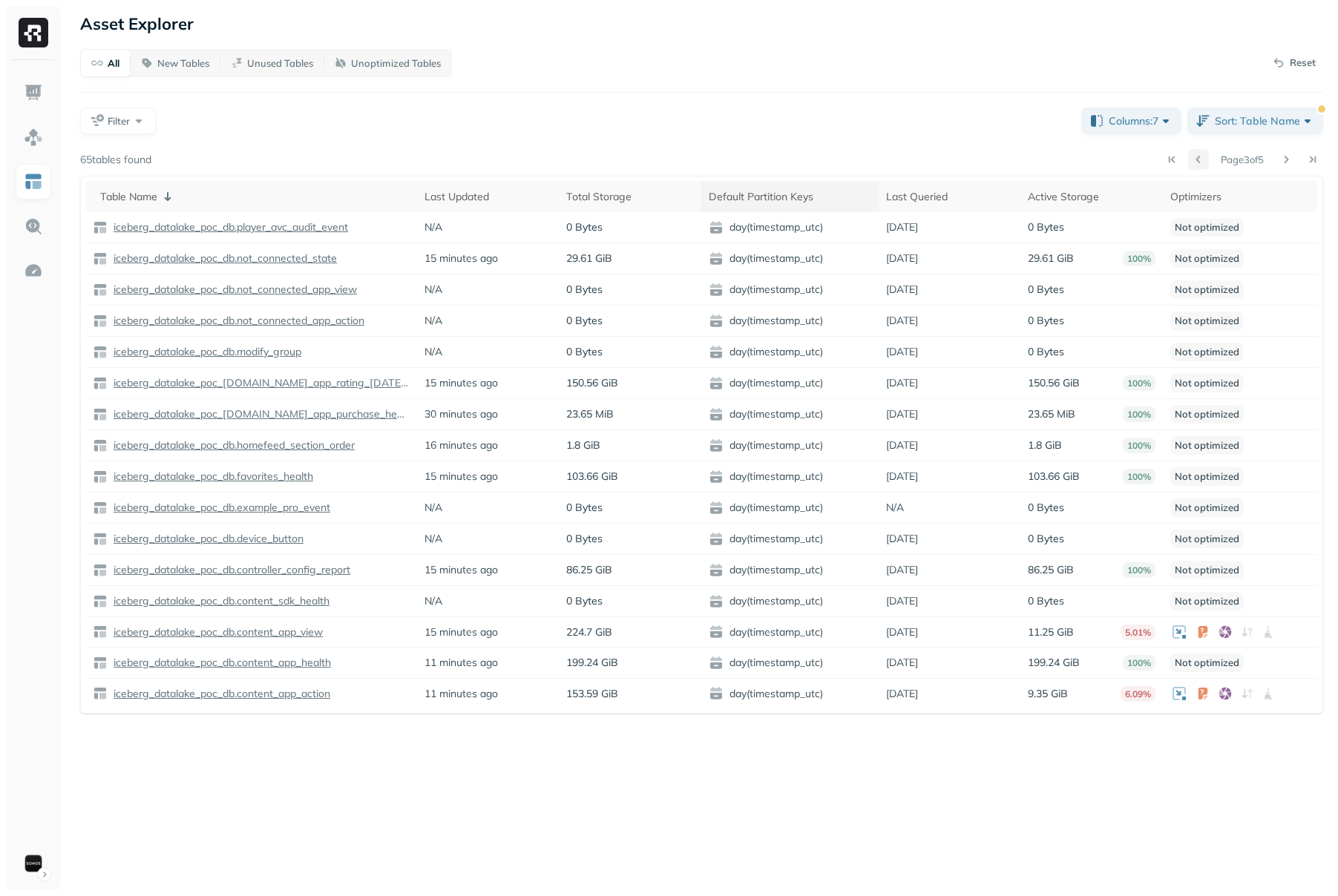
click at [1188, 159] on button at bounding box center [1198, 159] width 21 height 21
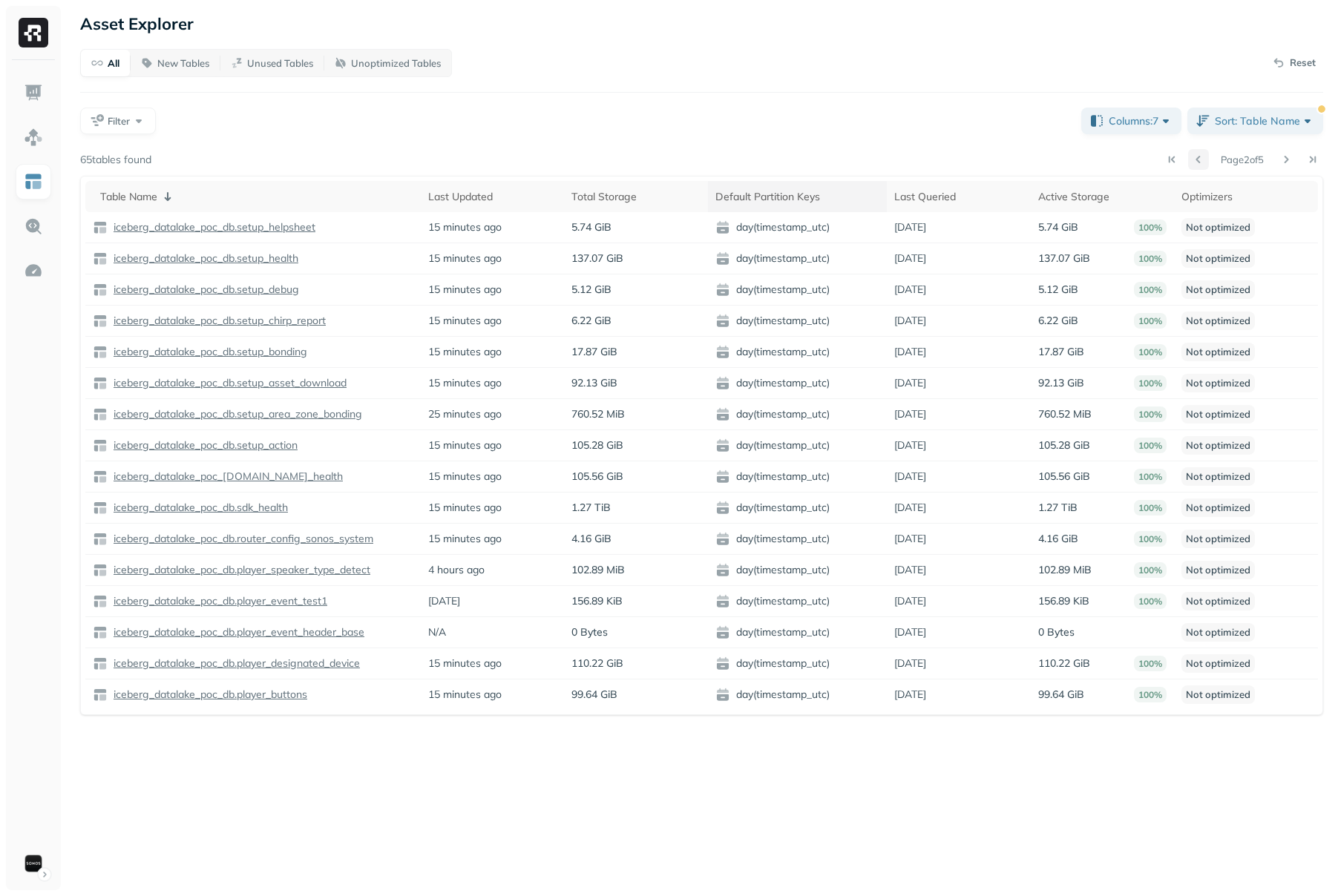
click at [1188, 159] on button at bounding box center [1198, 159] width 21 height 21
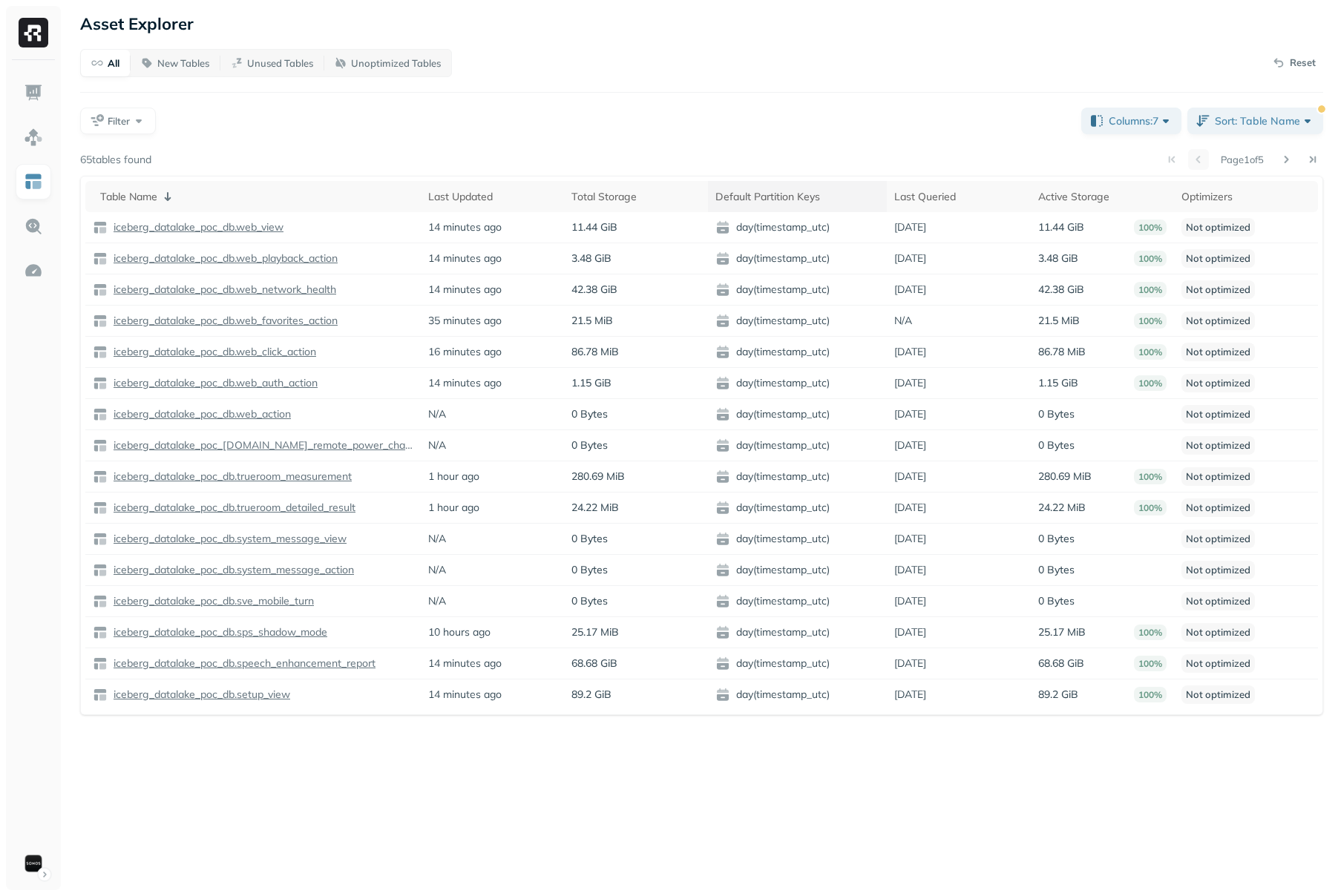
click at [1187, 159] on div at bounding box center [1185, 159] width 47 height 21
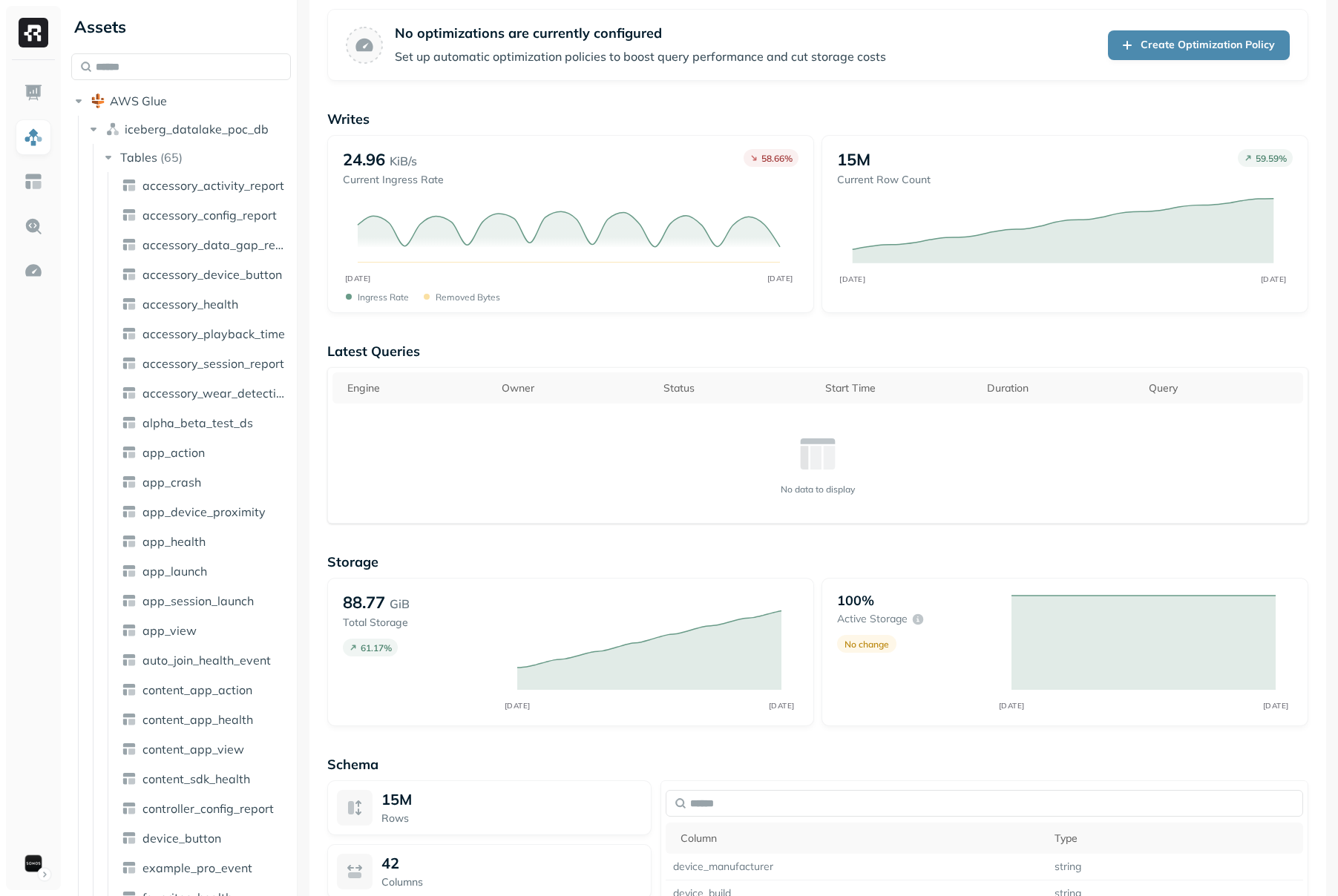
scroll to position [780, 0]
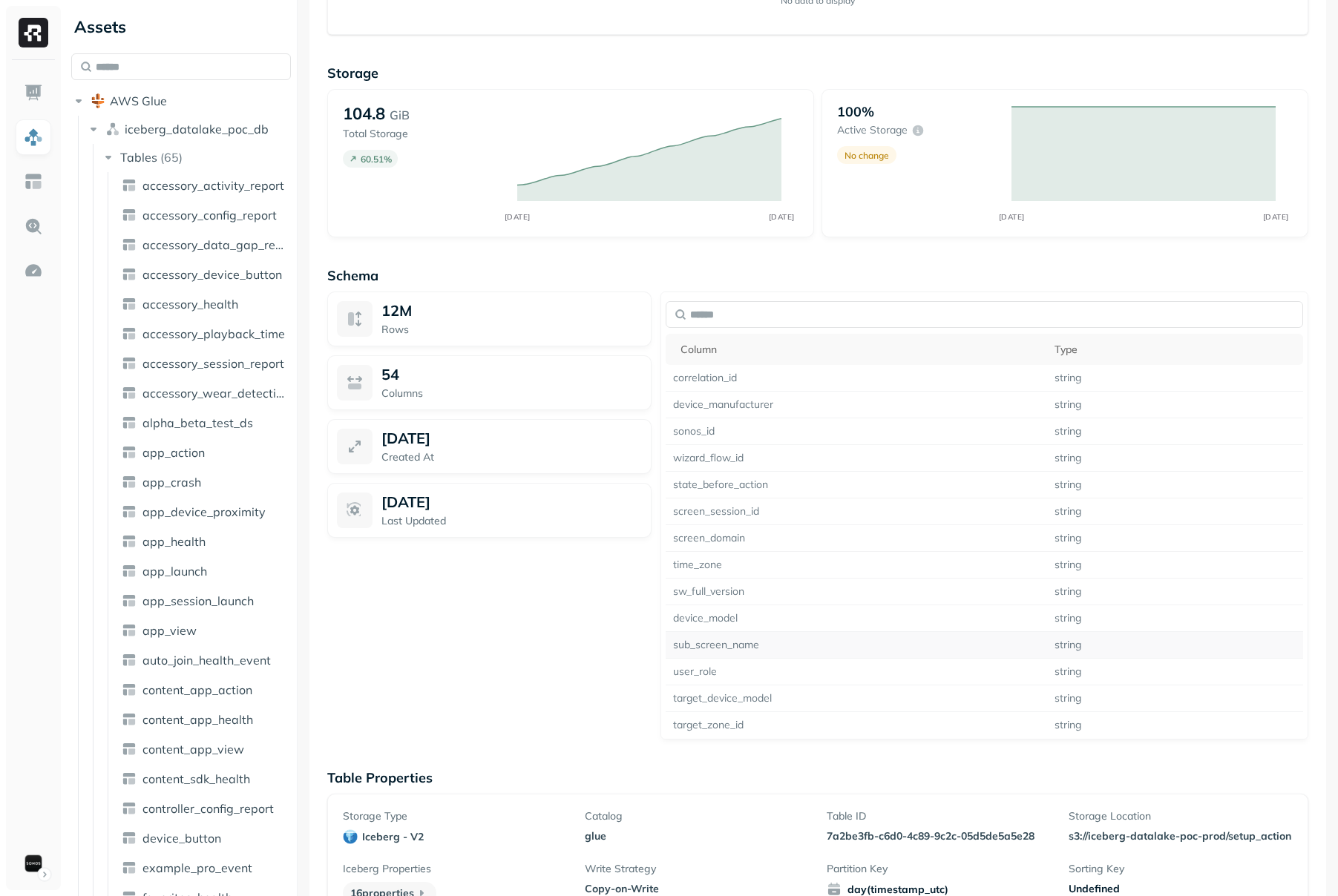
scroll to position [780, 0]
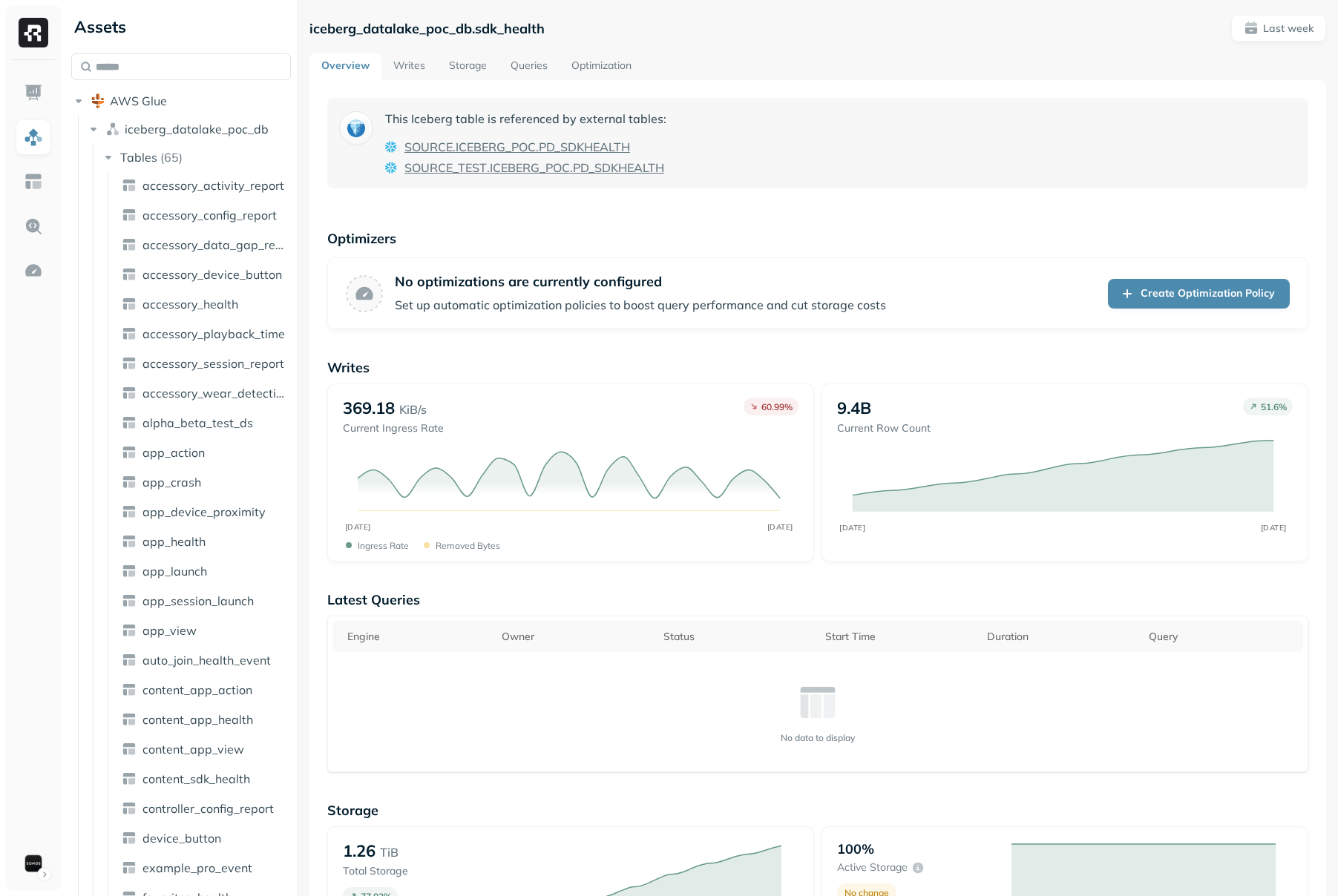
scroll to position [780, 0]
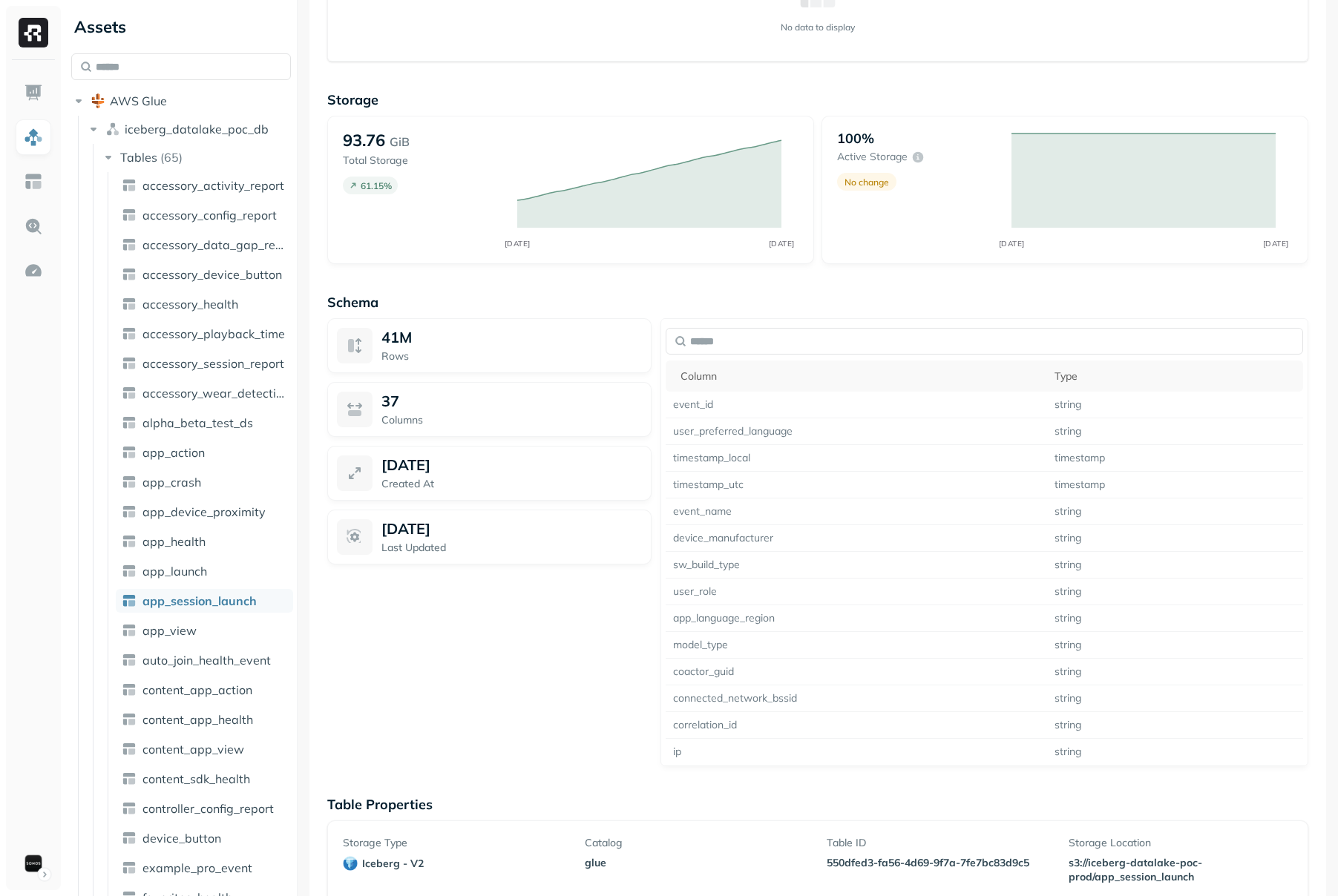
scroll to position [792, 0]
